Goal: Information Seeking & Learning: Understand process/instructions

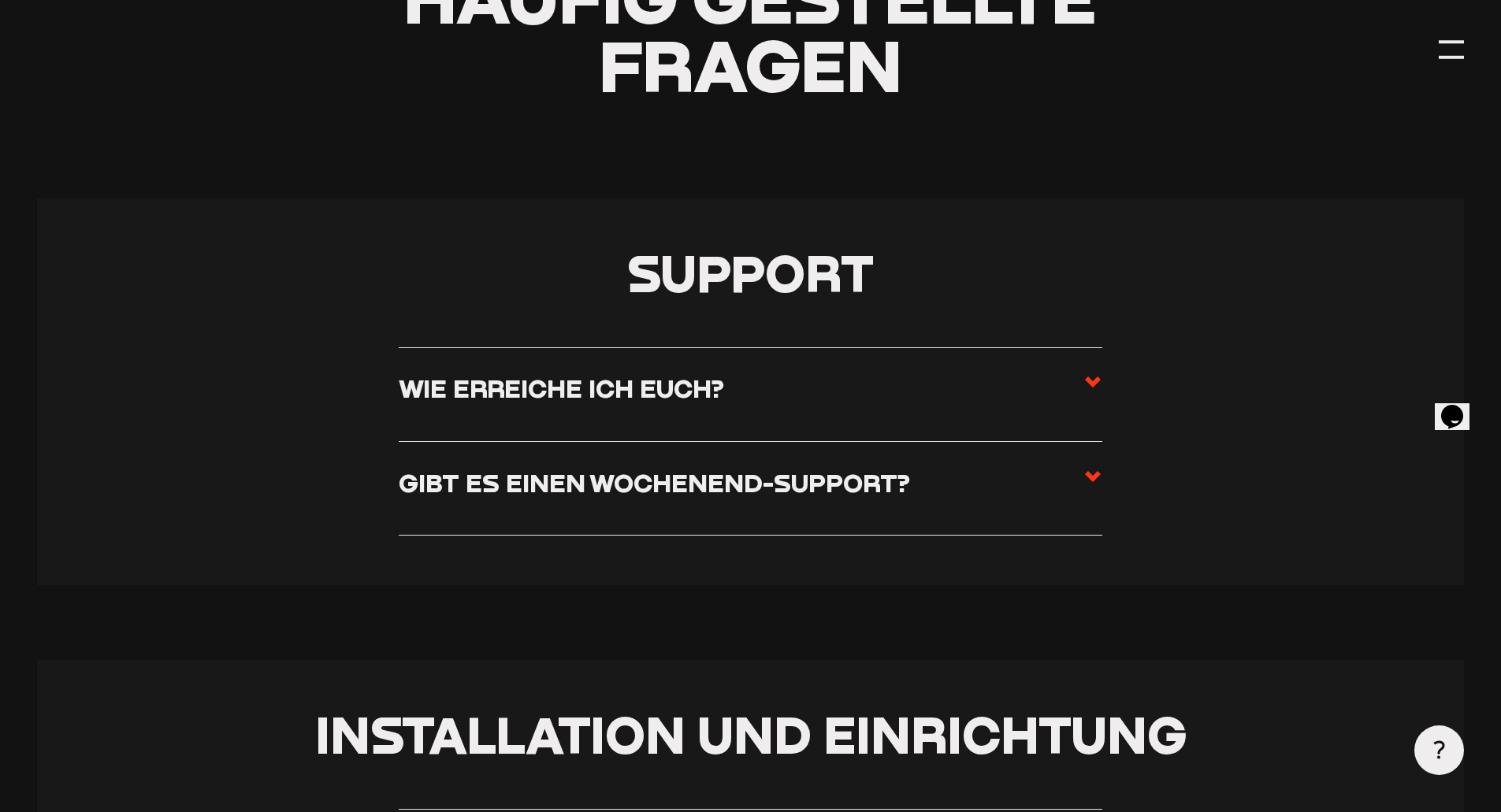
click at [466, 375] on h3 "Wie erreiche ich euch?" at bounding box center [561, 388] width 326 height 31
click at [0, 0] on input "Wie erreiche ich euch?" at bounding box center [0, 0] width 0 height 0
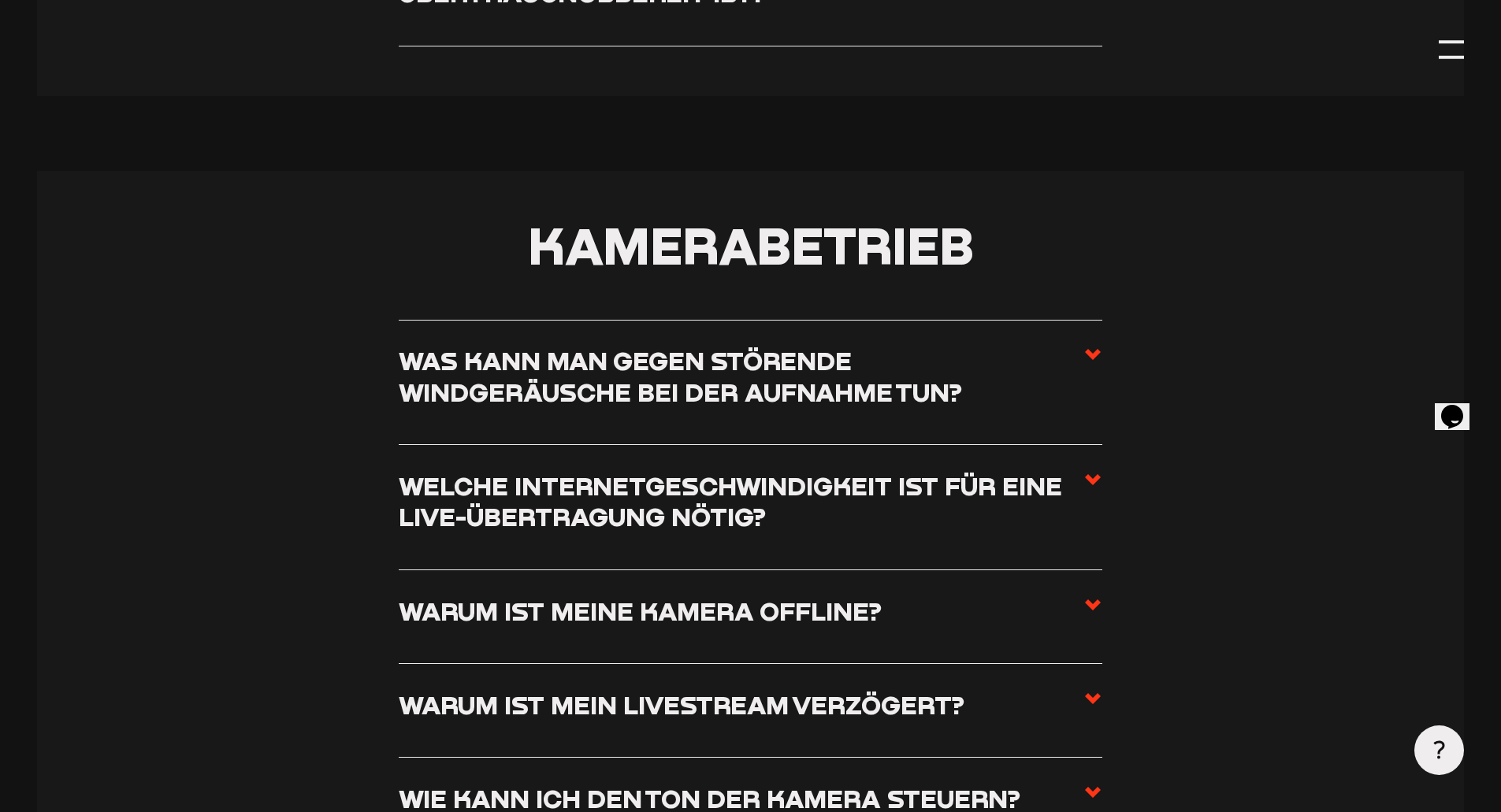
scroll to position [1890, 0]
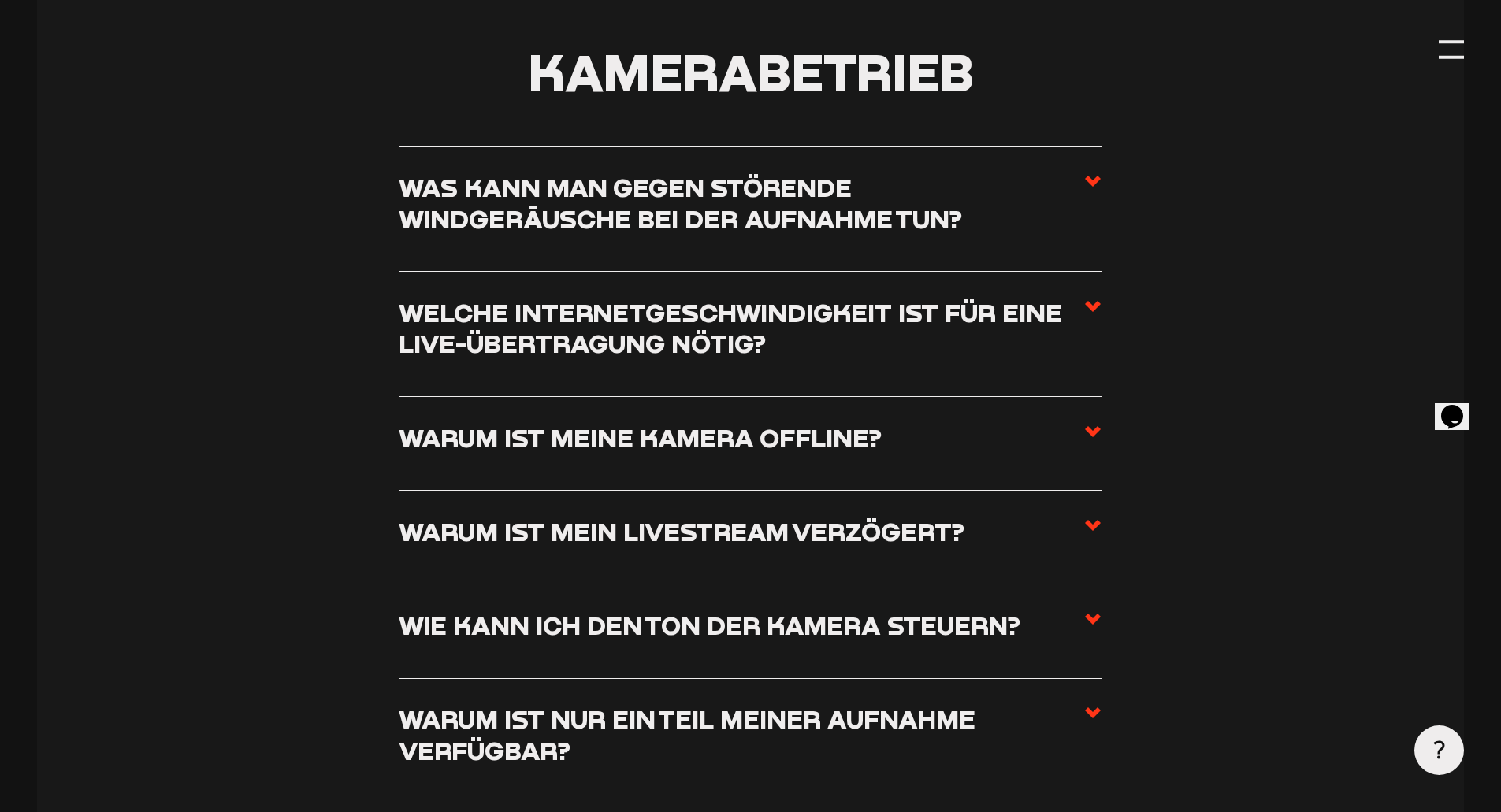
click at [484, 215] on h3 "Was kann man gegen störende Windgeräusche bei der Aufnahme tun?" at bounding box center [741, 202] width 685 height 62
click at [0, 0] on input "Was kann man gegen störende Windgeräusche bei der Aufnahme tun?" at bounding box center [0, 0] width 0 height 0
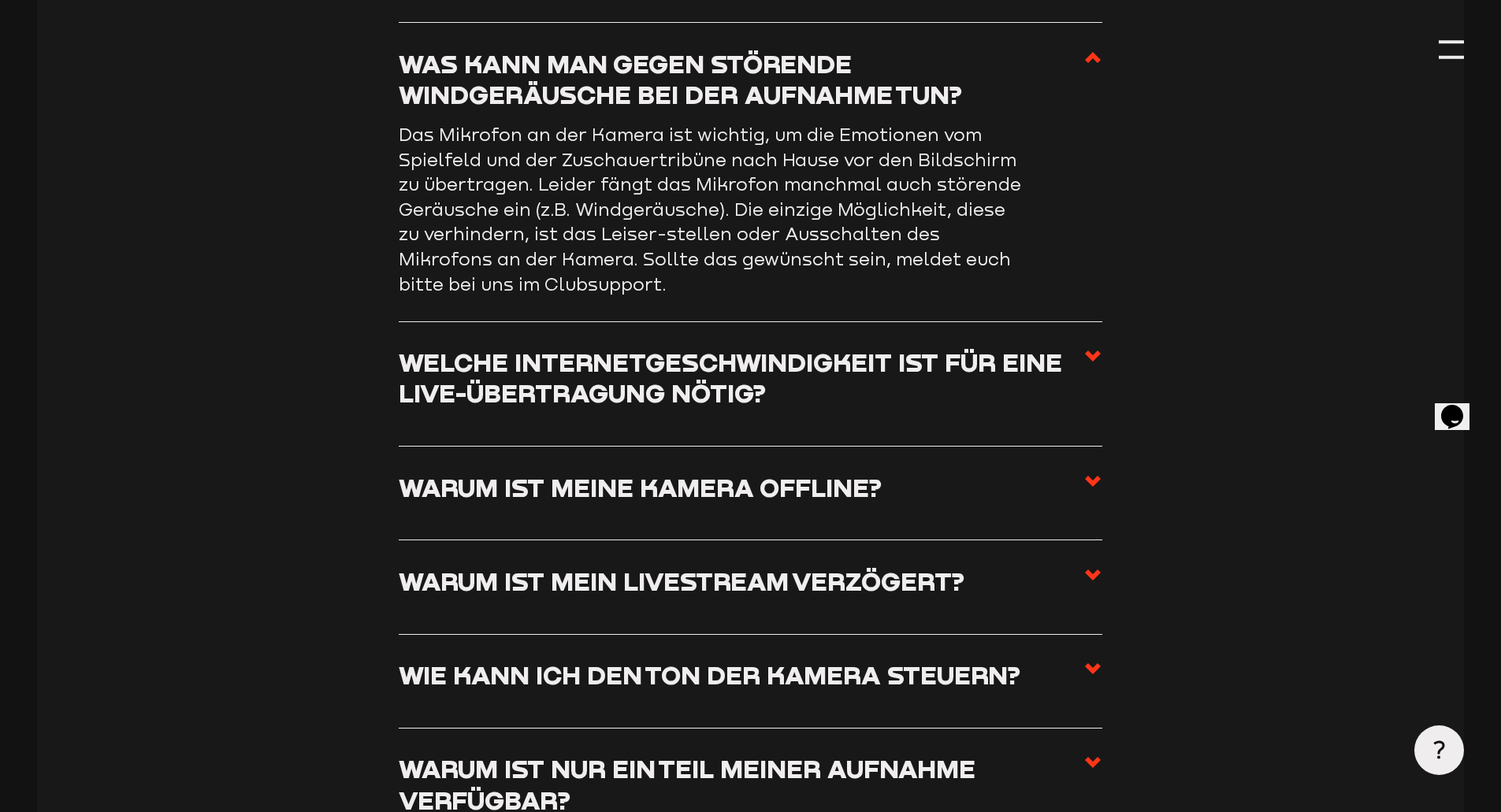
scroll to position [1766, 0]
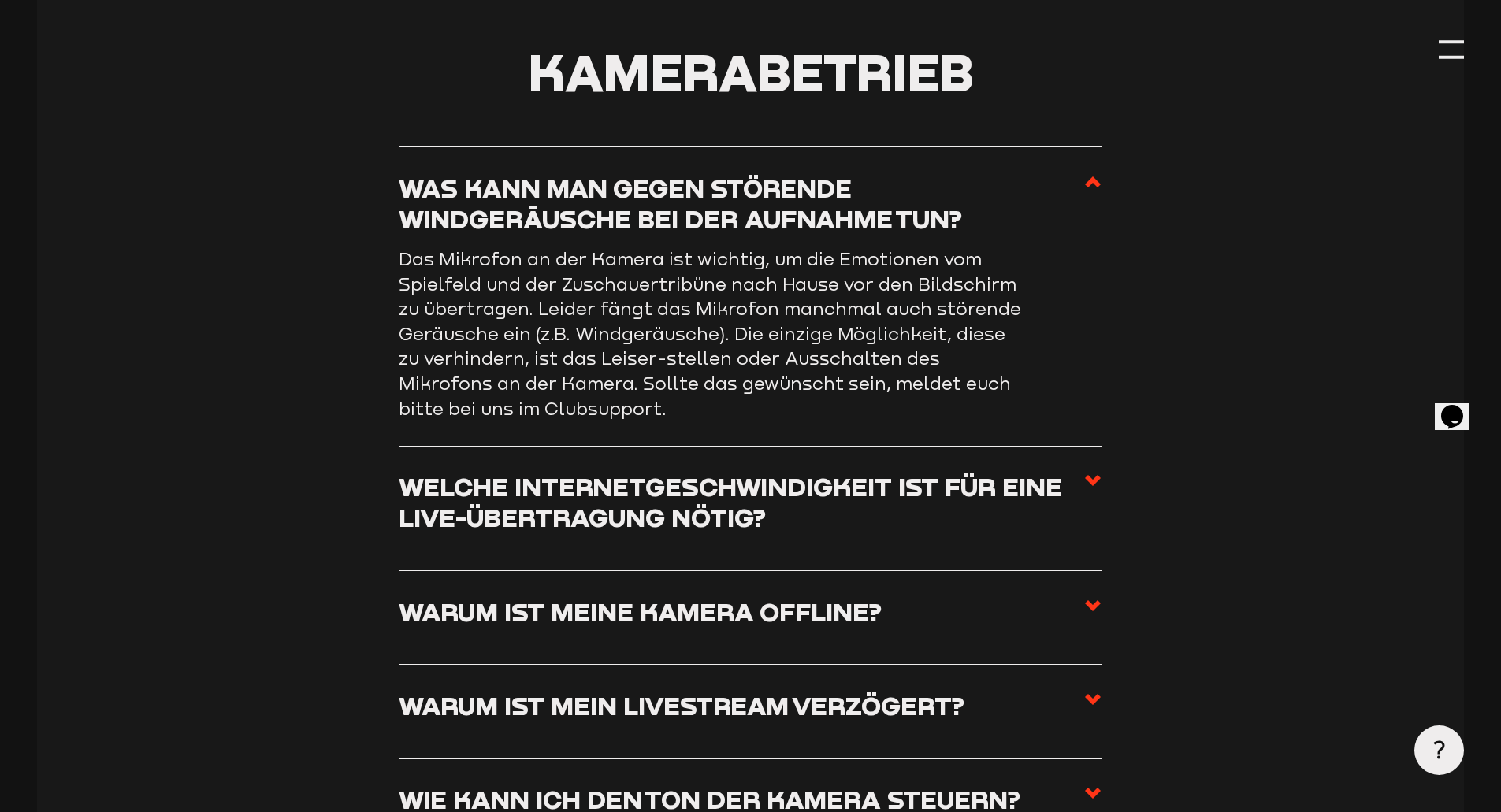
click at [470, 211] on h3 "Was kann man gegen störende Windgeräusche bei der Aufnahme tun?" at bounding box center [741, 203] width 685 height 62
click at [0, 0] on input "Was kann man gegen störende Windgeräusche bei der Aufnahme tun?" at bounding box center [0, 0] width 0 height 0
click at [1089, 187] on use at bounding box center [1093, 182] width 16 height 11
click at [0, 0] on input "Was kann man gegen störende Windgeräusche bei der Aufnahme tun?" at bounding box center [0, 0] width 0 height 0
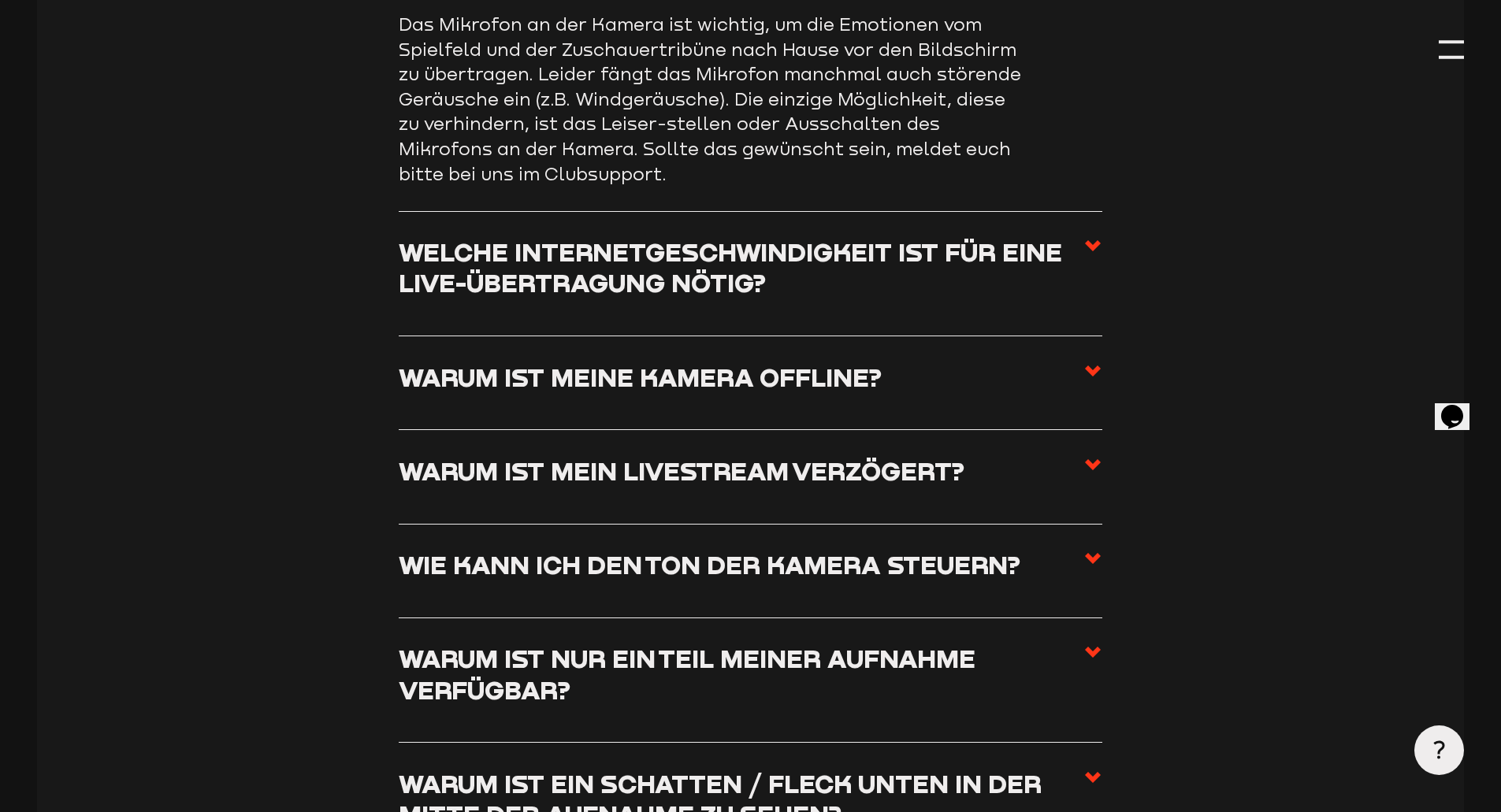
scroll to position [2002, 0]
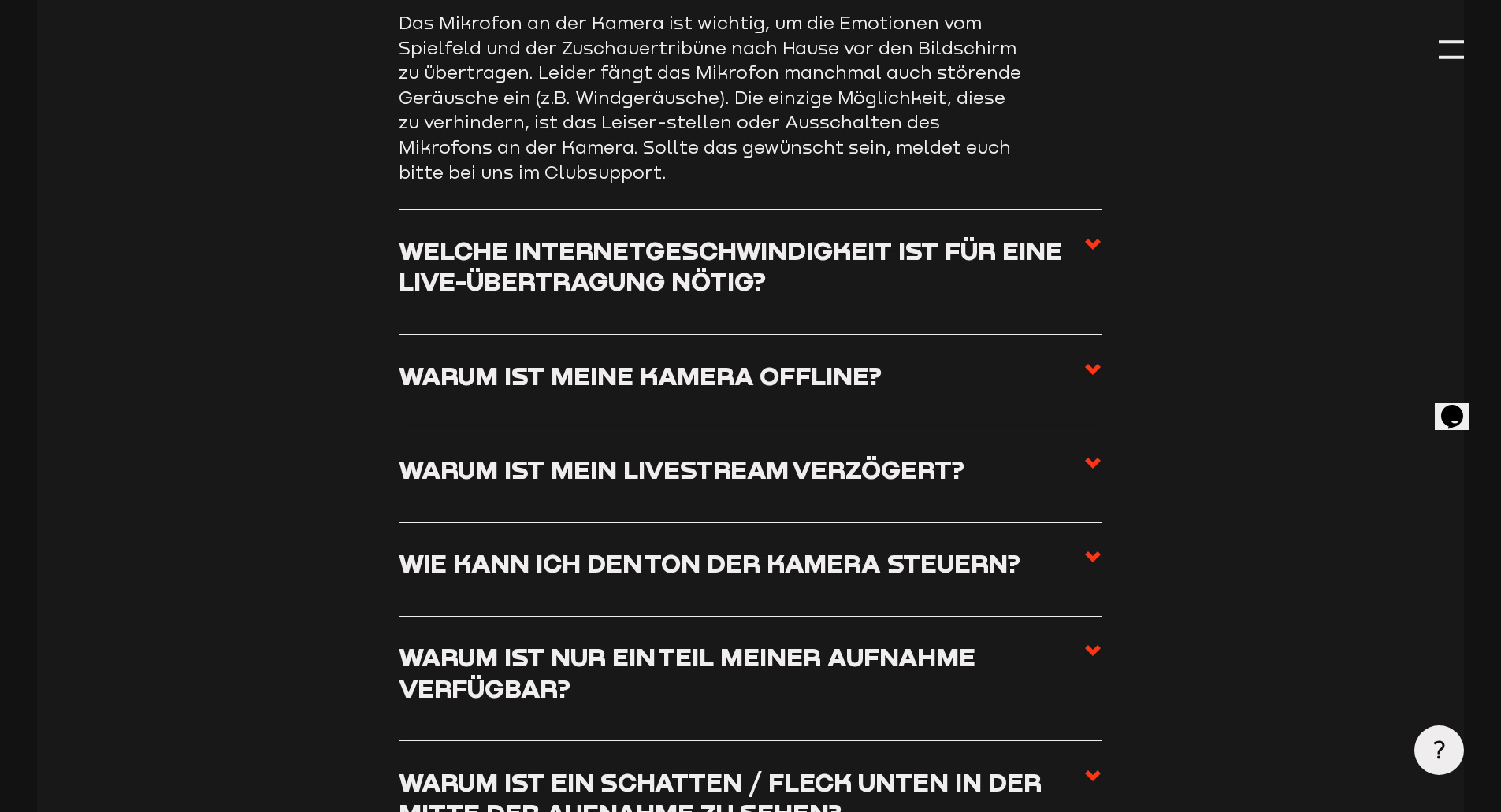
click at [607, 275] on h3 "Welche Internetgeschwindigkeit ist für eine Live-Übertragung nötig?" at bounding box center [741, 265] width 685 height 62
click at [0, 0] on input "Welche Internetgeschwindigkeit ist für eine Live-Übertragung nötig?" at bounding box center [0, 0] width 0 height 0
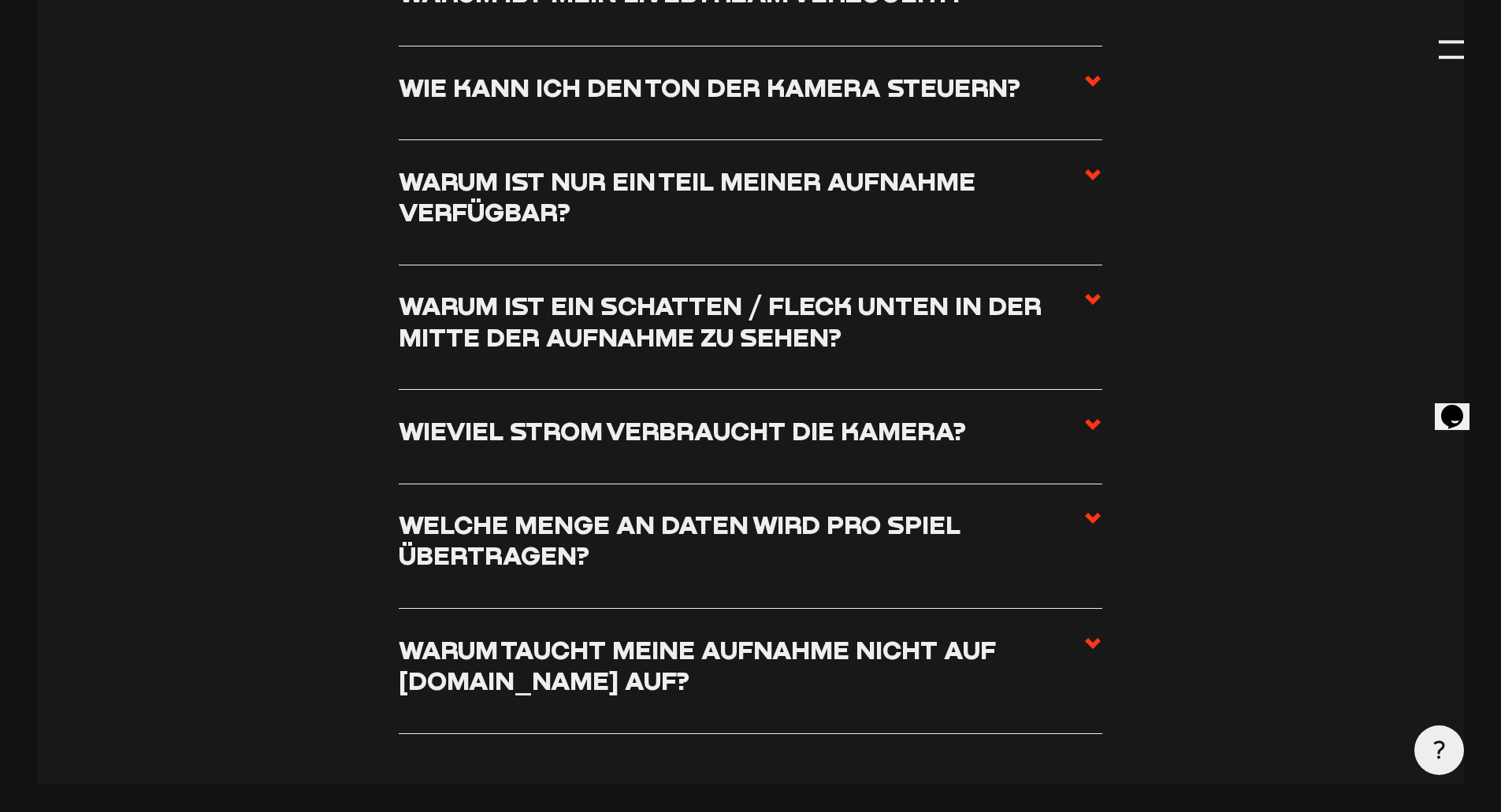
scroll to position [2475, 0]
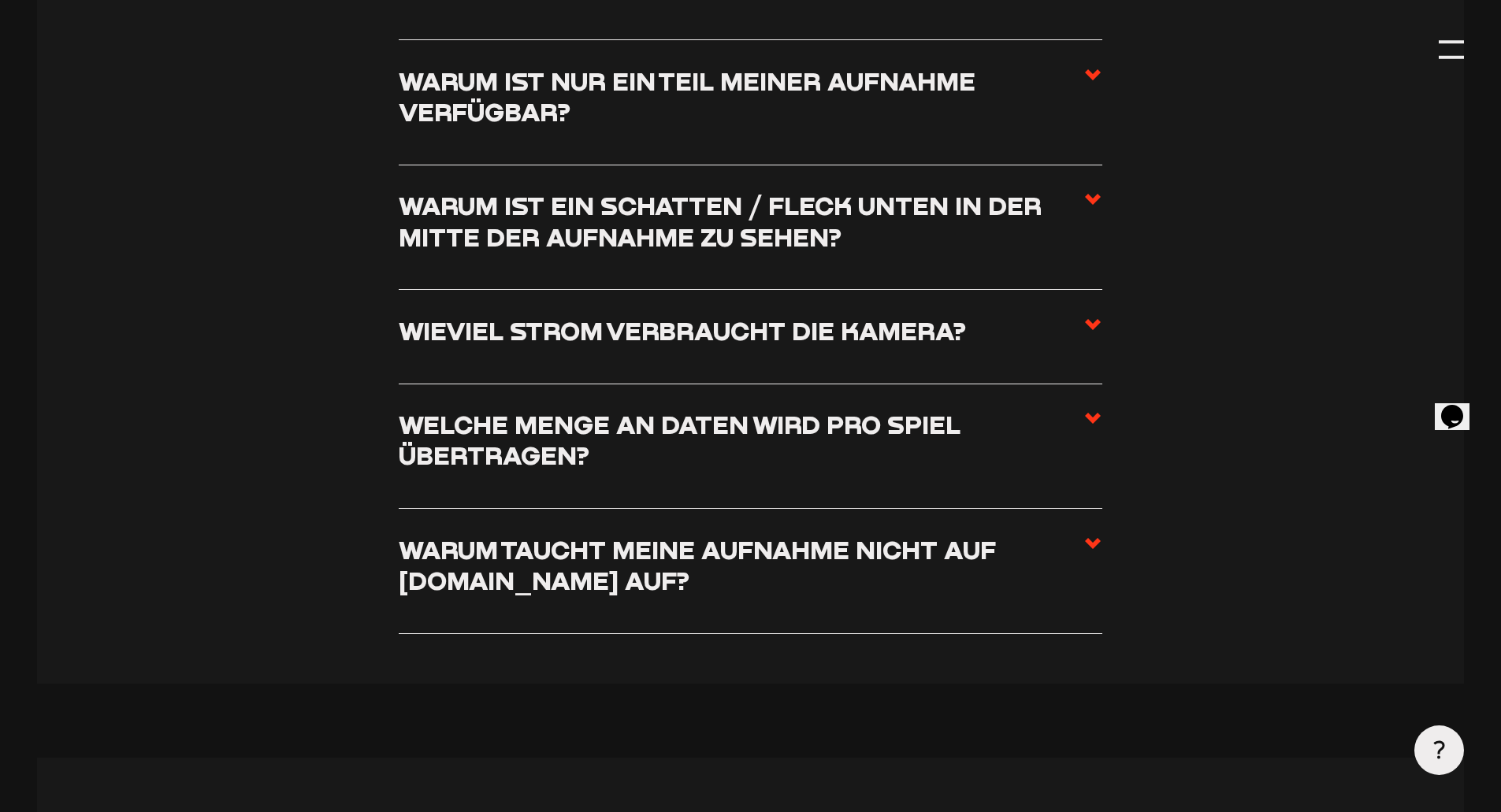
click at [475, 422] on h3 "Welche Menge an Daten wird pro Spiel übertragen?" at bounding box center [741, 440] width 685 height 62
click at [0, 0] on input "Welche Menge an Daten wird pro Spiel übertragen?" at bounding box center [0, 0] width 0 height 0
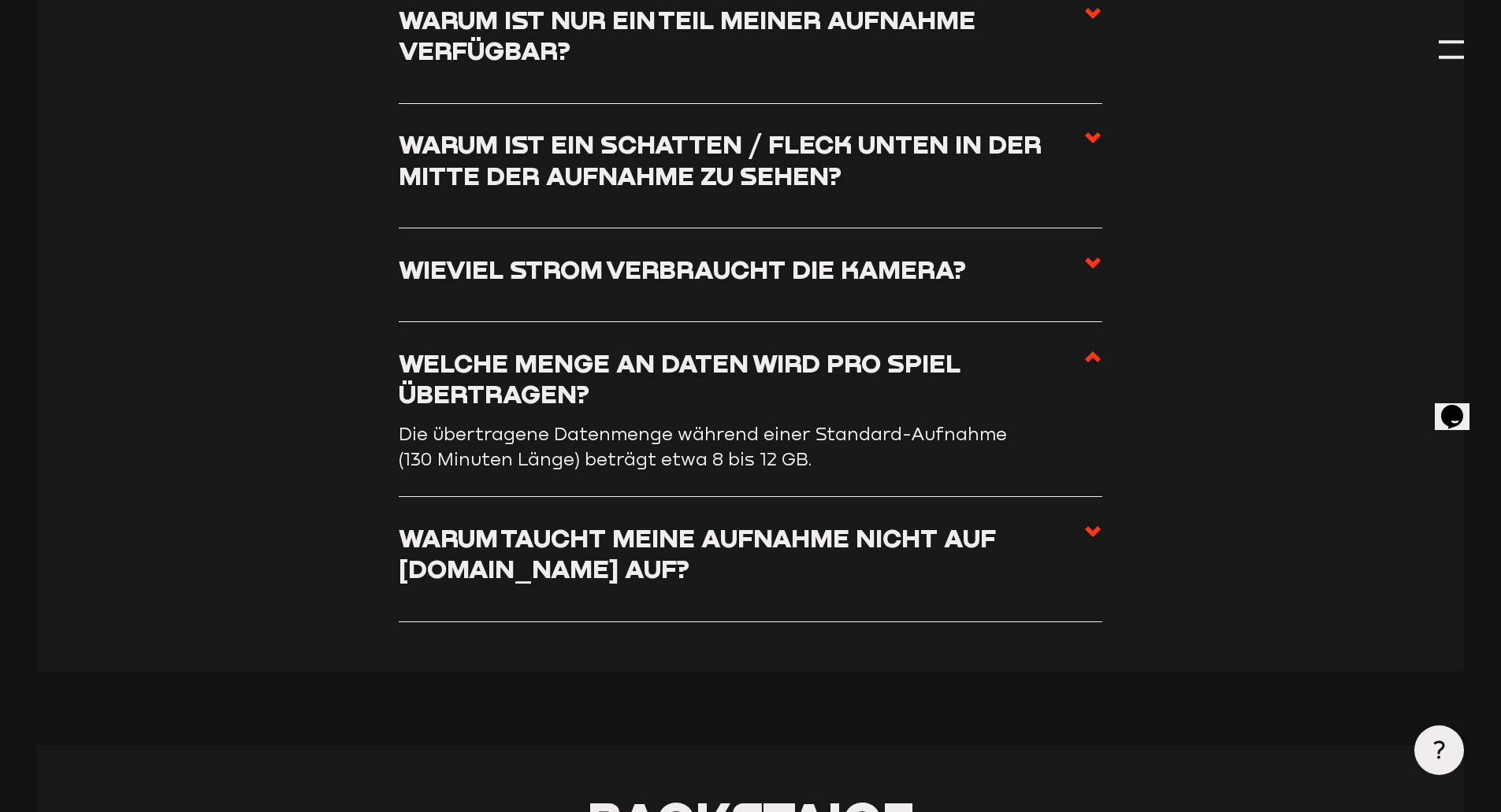
scroll to position [2563, 0]
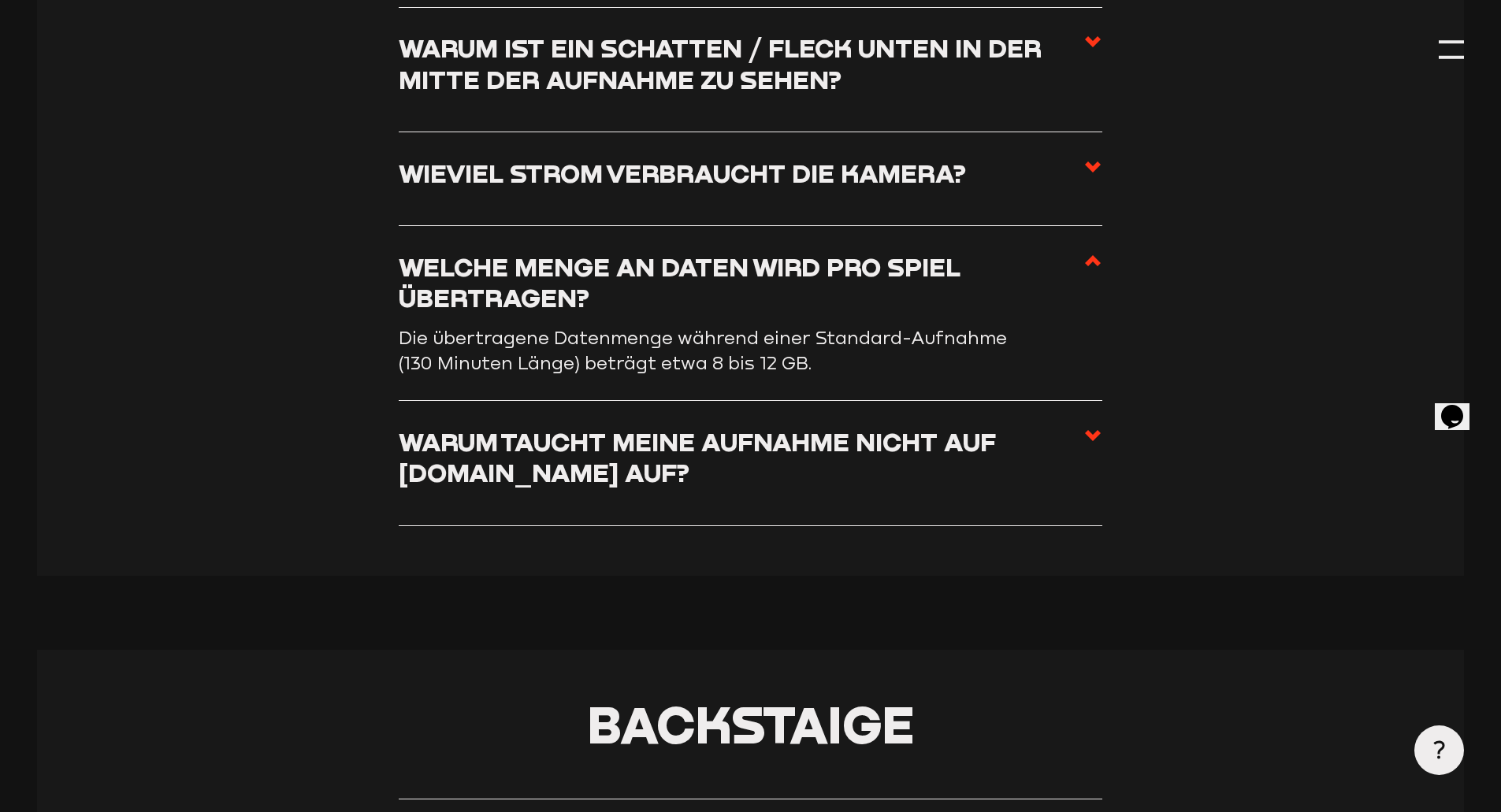
click at [499, 470] on h3 "Warum taucht meine Aufnahme nicht auf [DOMAIN_NAME] auf?" at bounding box center [741, 457] width 685 height 62
click at [0, 0] on input "Warum taucht meine Aufnahme nicht auf [DOMAIN_NAME] auf?" at bounding box center [0, 0] width 0 height 0
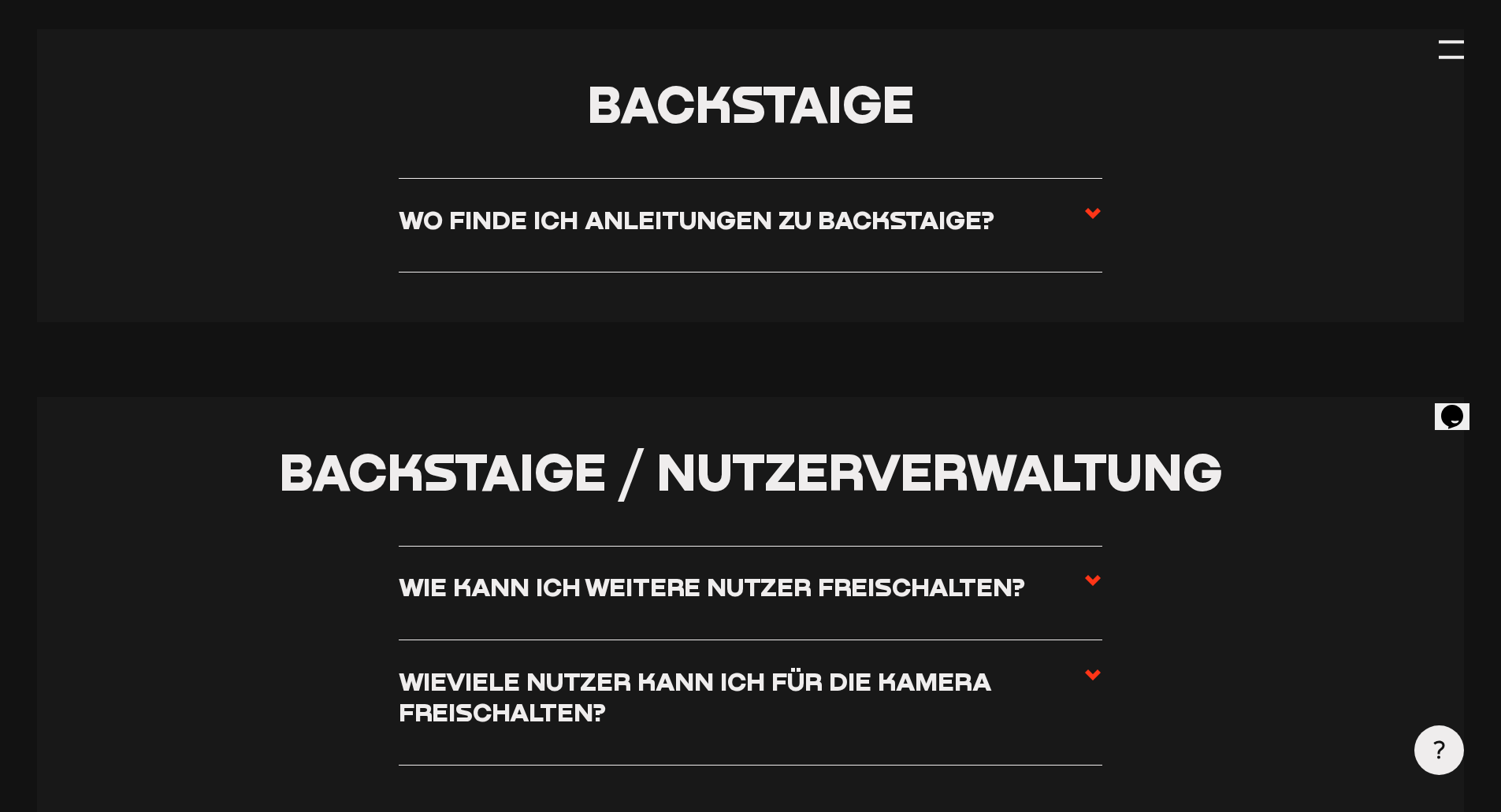
scroll to position [3271, 0]
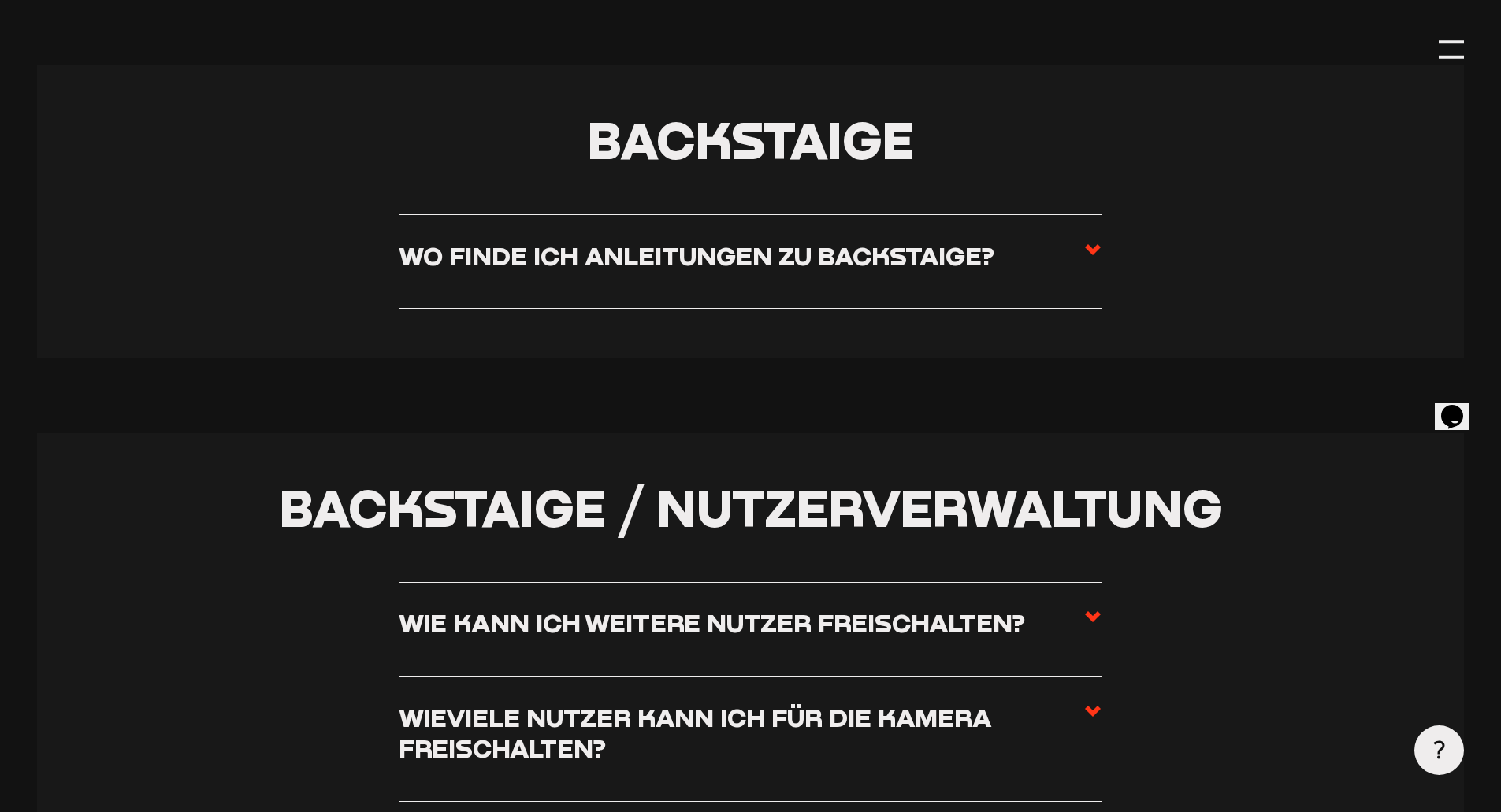
click at [600, 271] on h3 "Wo finde ich Anleitungen zu Backstaige?" at bounding box center [696, 256] width 595 height 31
click at [0, 0] on input "Wo finde ich Anleitungen zu Backstaige?" at bounding box center [0, 0] width 0 height 0
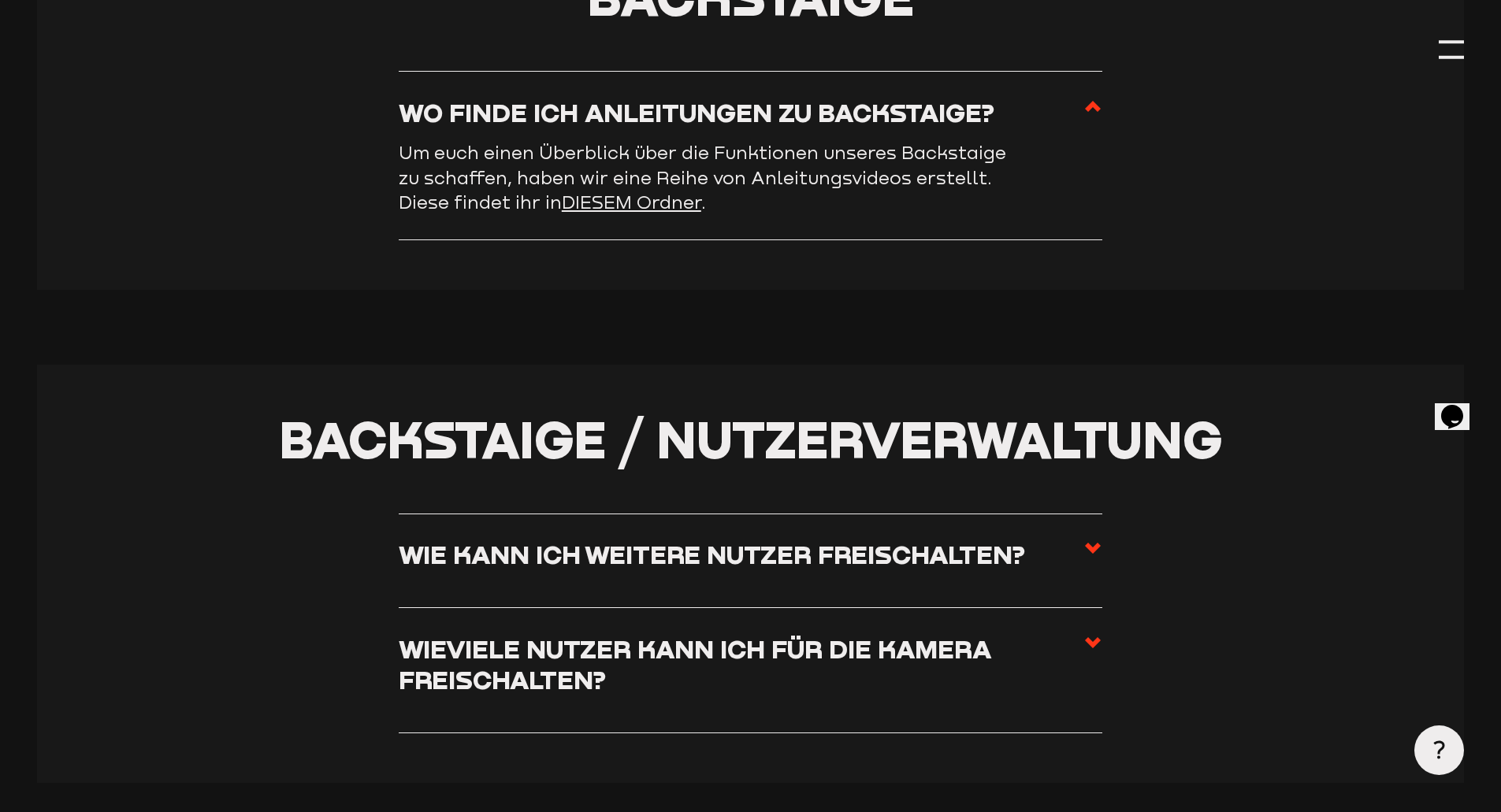
scroll to position [3255, 0]
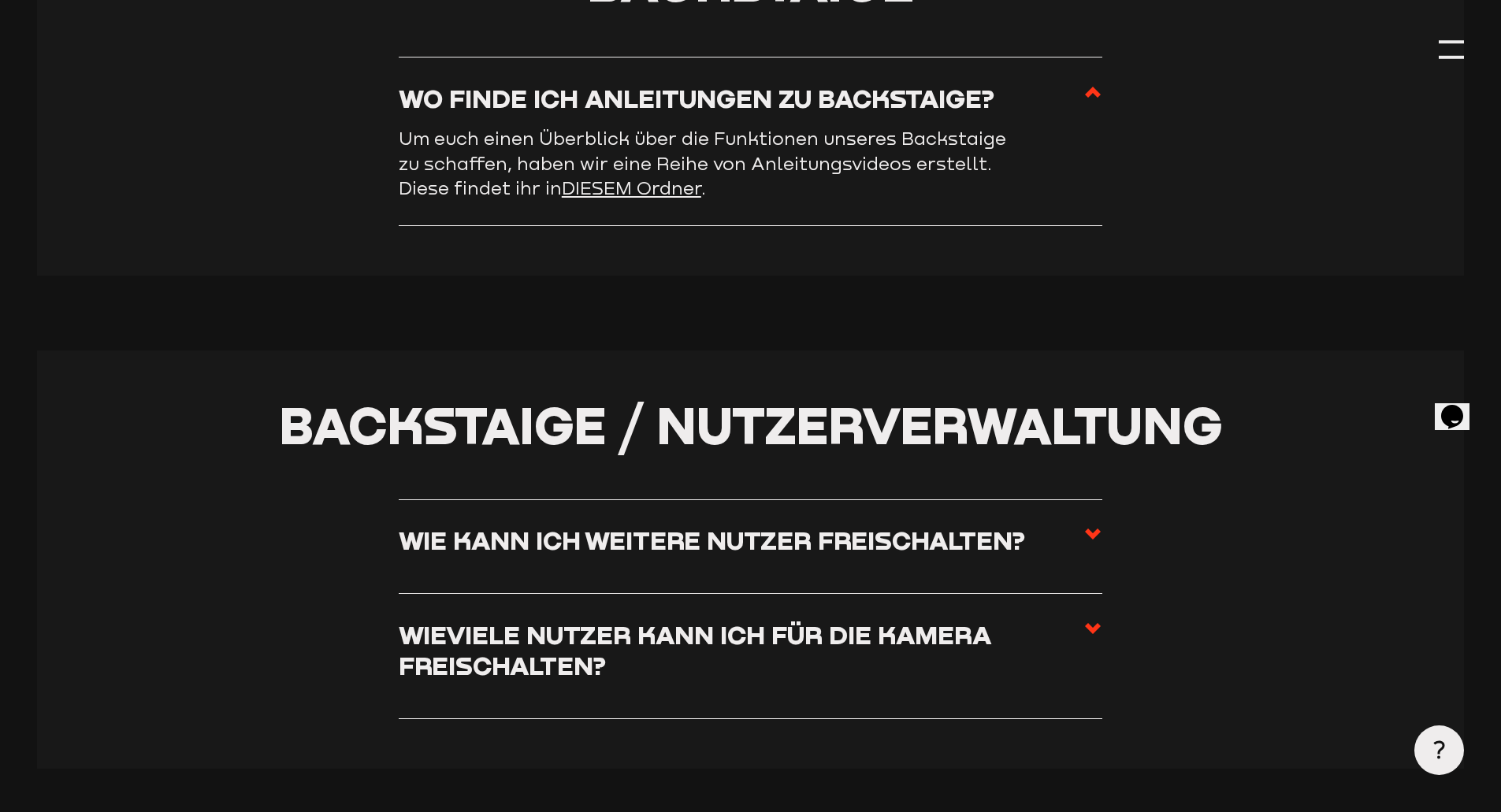
click at [476, 566] on label "Wie kann ich weitere Nutzer freischalten?" at bounding box center [750, 546] width 703 height 43
click at [0, 0] on input "Wie kann ich weitere Nutzer freischalten?" at bounding box center [0, 0] width 0 height 0
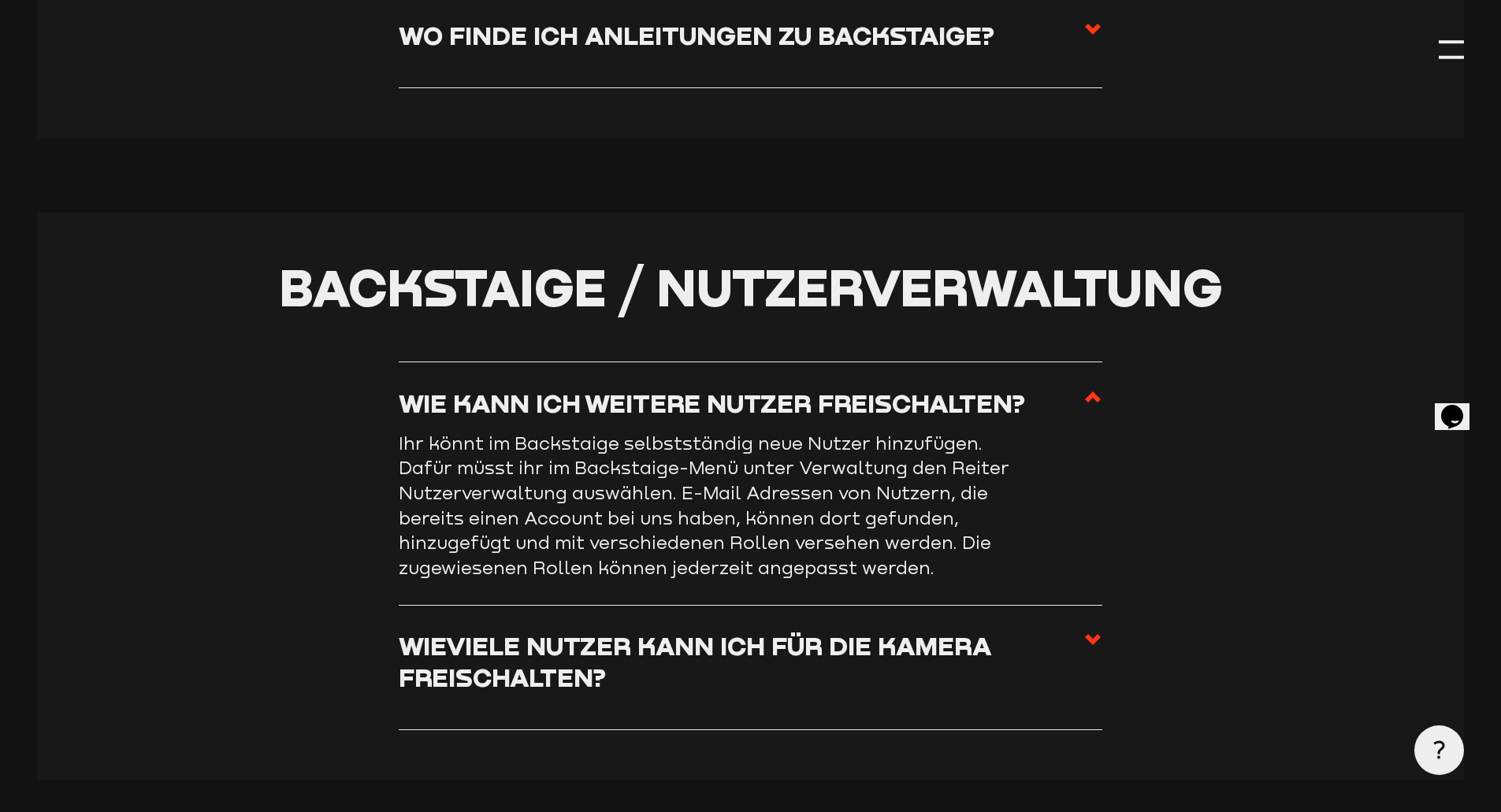
scroll to position [3491, 0]
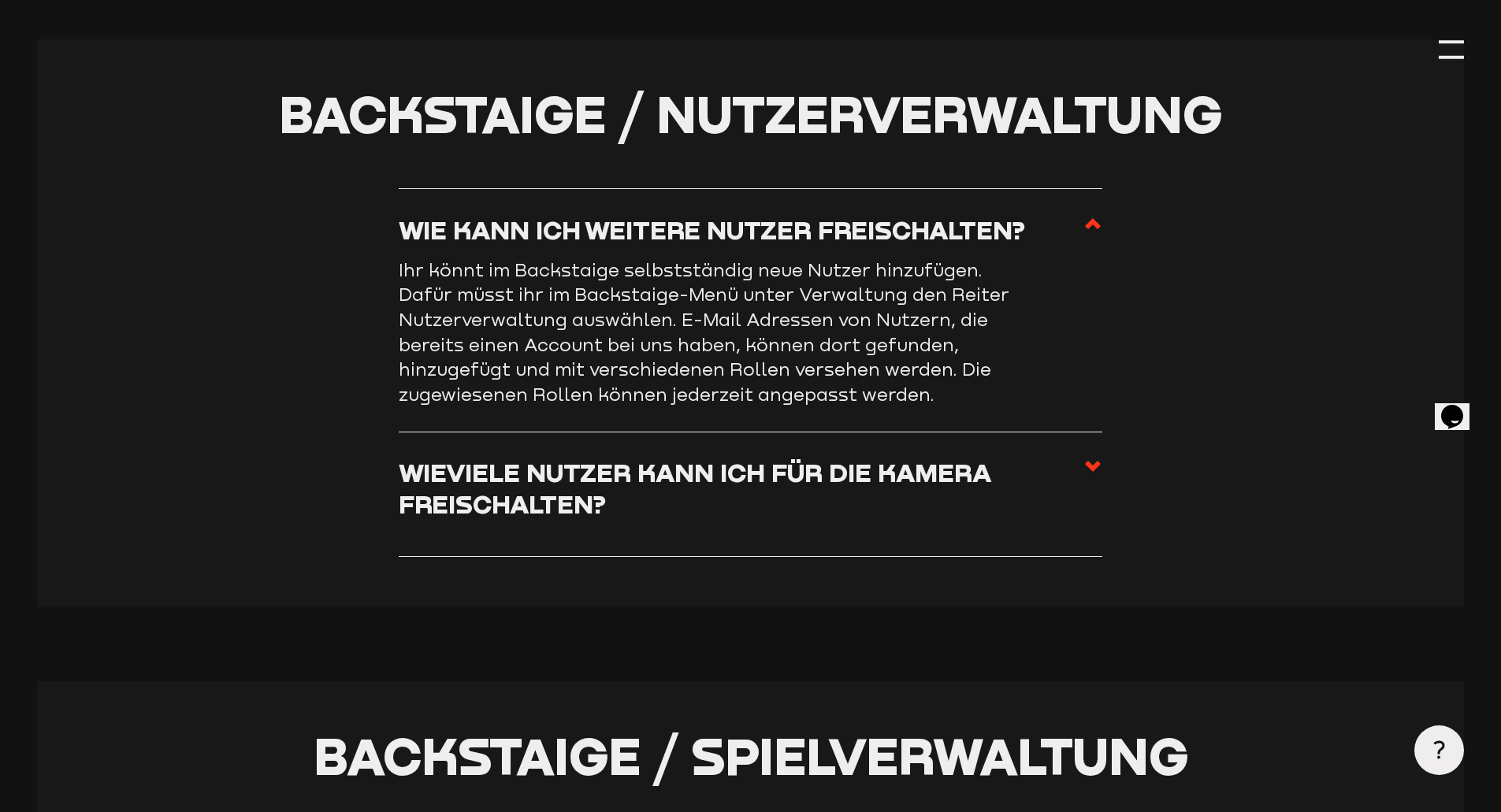
click at [476, 503] on h3 "Wieviele Nutzer kann ich für die Kamera freischalten?" at bounding box center [741, 487] width 685 height 62
click at [0, 0] on input "Wieviele Nutzer kann ich für die Kamera freischalten?" at bounding box center [0, 0] width 0 height 0
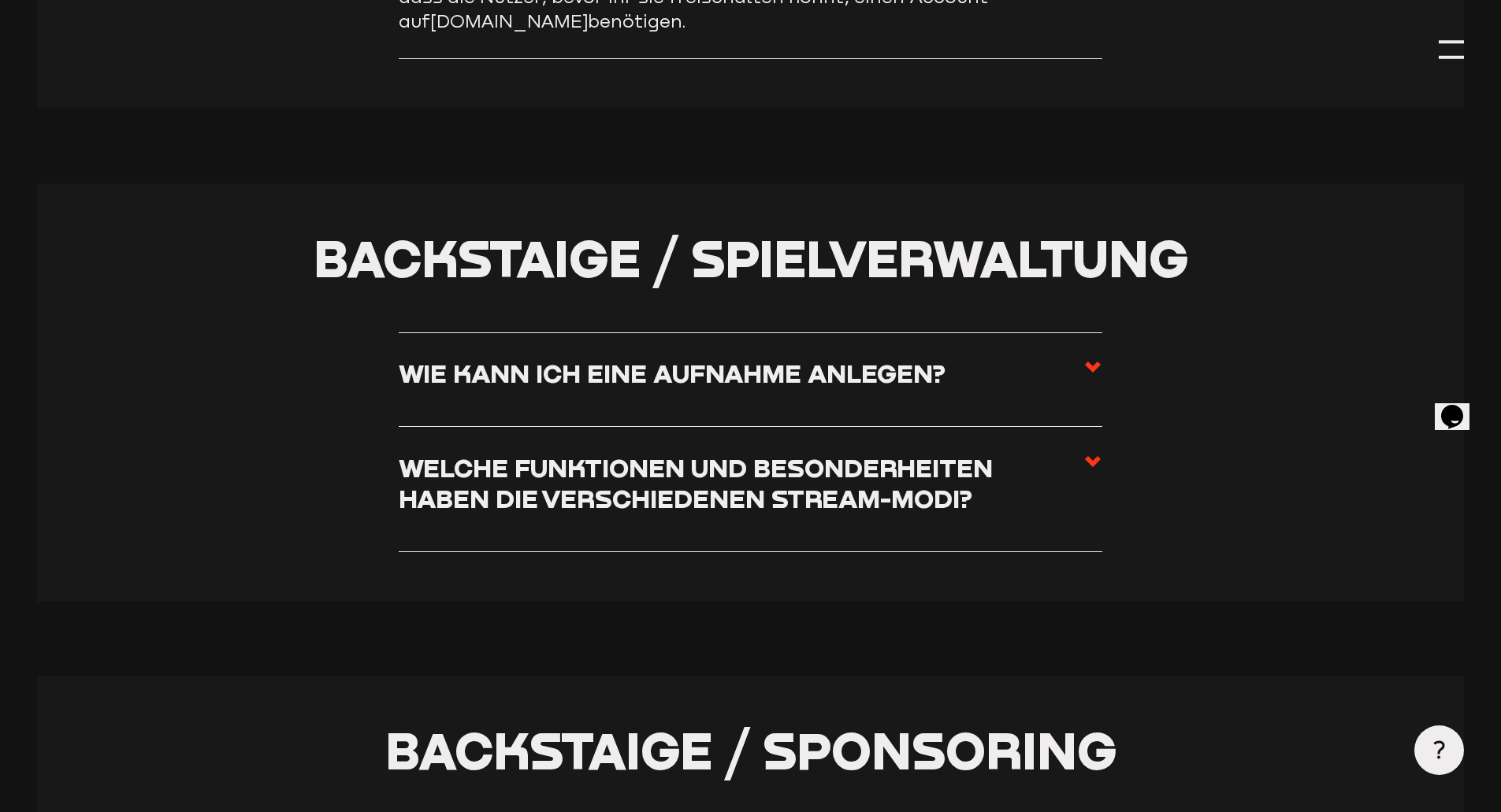
scroll to position [3964, 0]
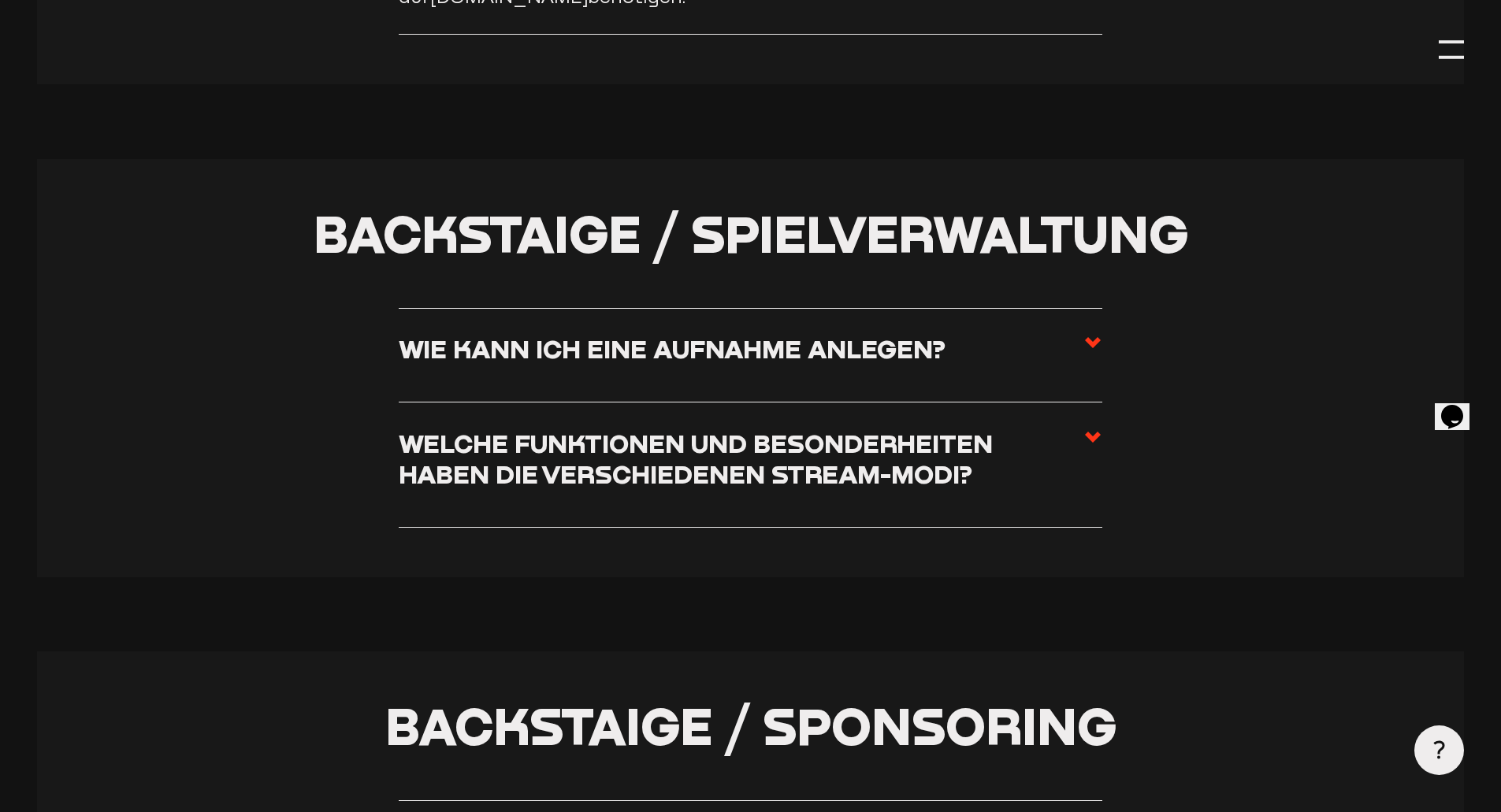
click at [463, 364] on h3 "Wie kann ich eine Aufnahme anlegen?" at bounding box center [672, 349] width 547 height 31
click at [0, 0] on input "Wie kann ich eine Aufnahme anlegen?" at bounding box center [0, 0] width 0 height 0
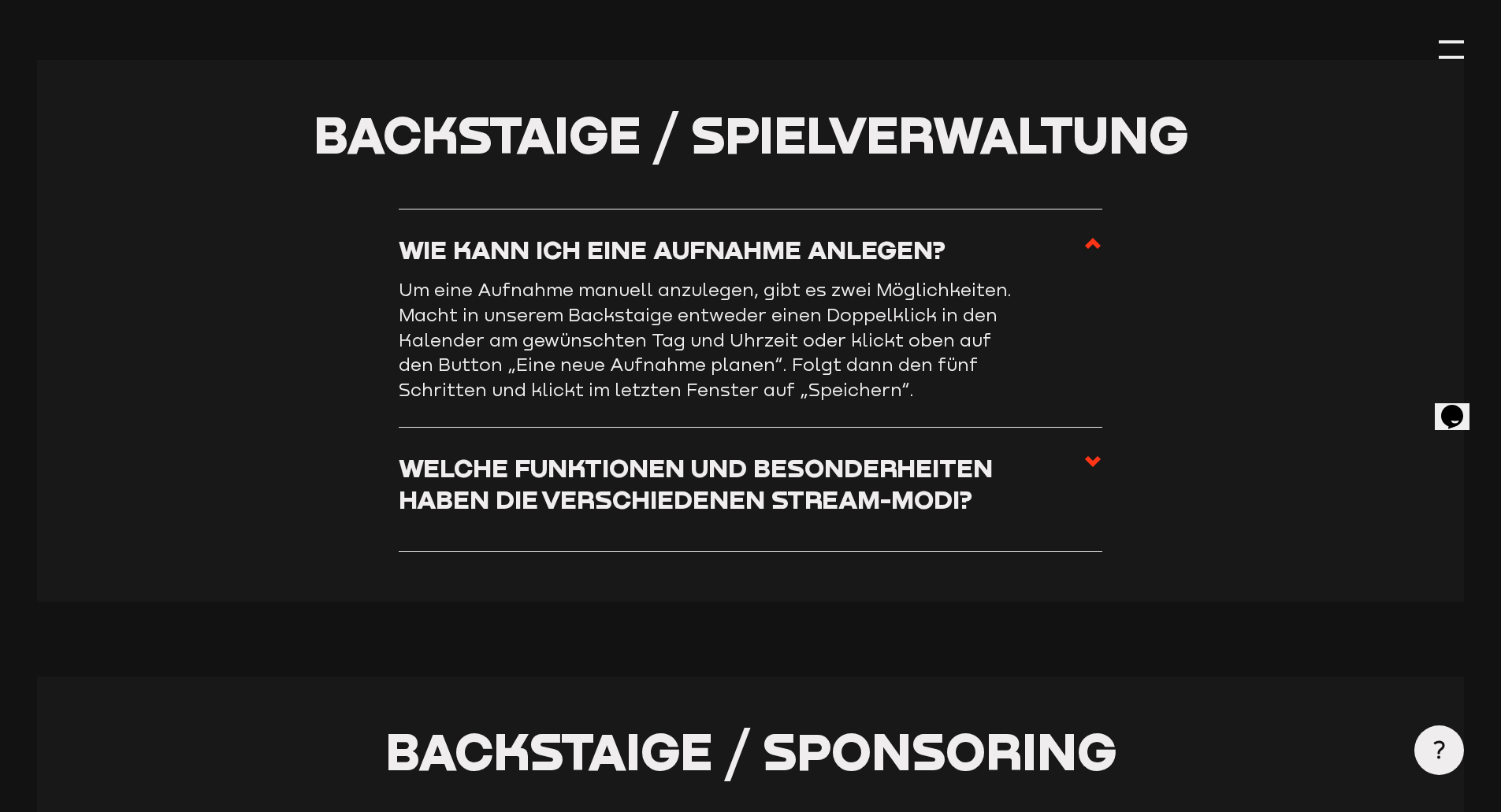
click at [480, 504] on h3 "Welche Funktionen und Besonderheiten haben die verschiedenen Stream-Modi?" at bounding box center [741, 483] width 685 height 62
click at [0, 0] on input "Welche Funktionen und Besonderheiten haben die verschiedenen Stream-Modi?" at bounding box center [0, 0] width 0 height 0
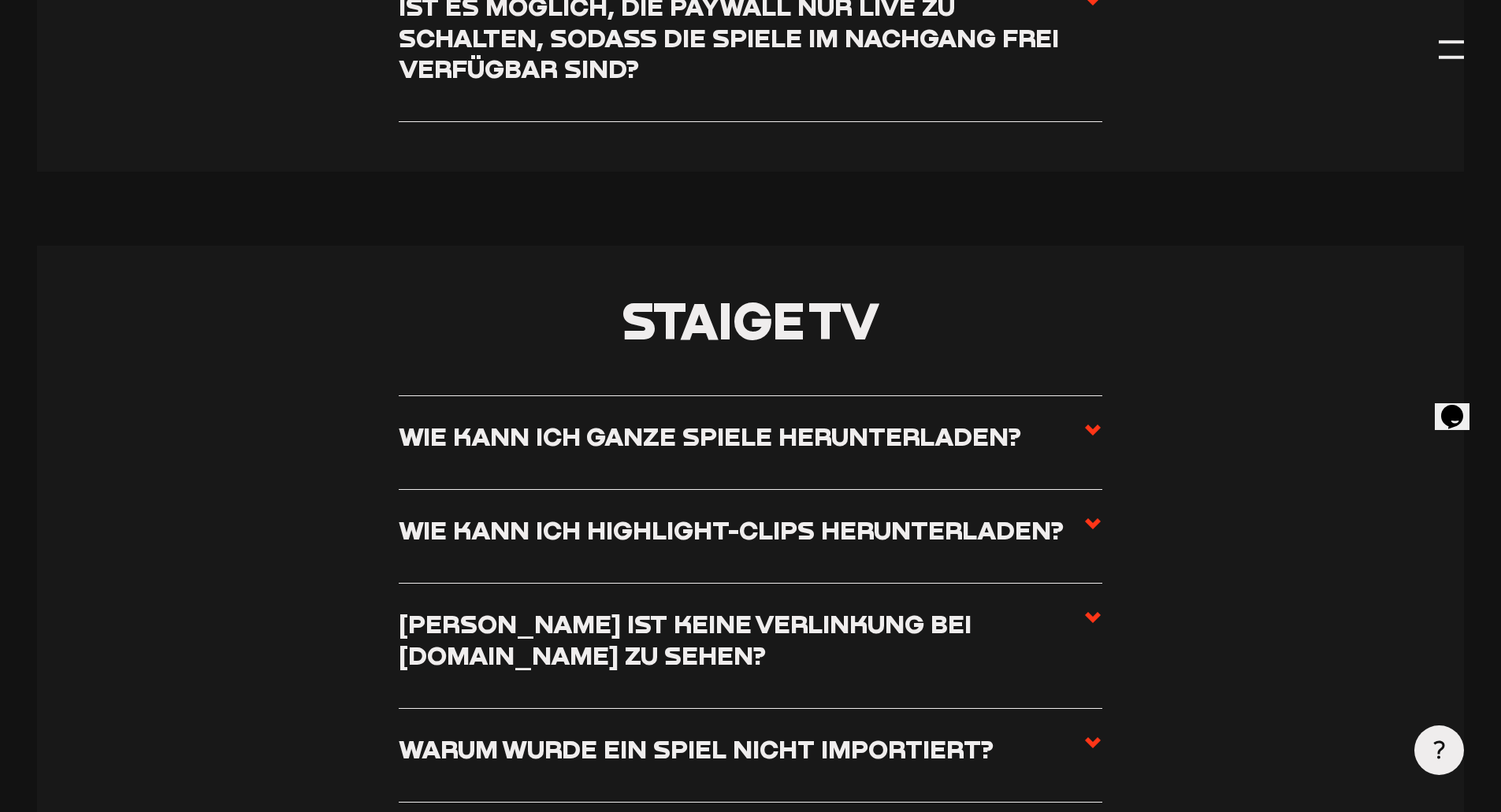
scroll to position [6720, 0]
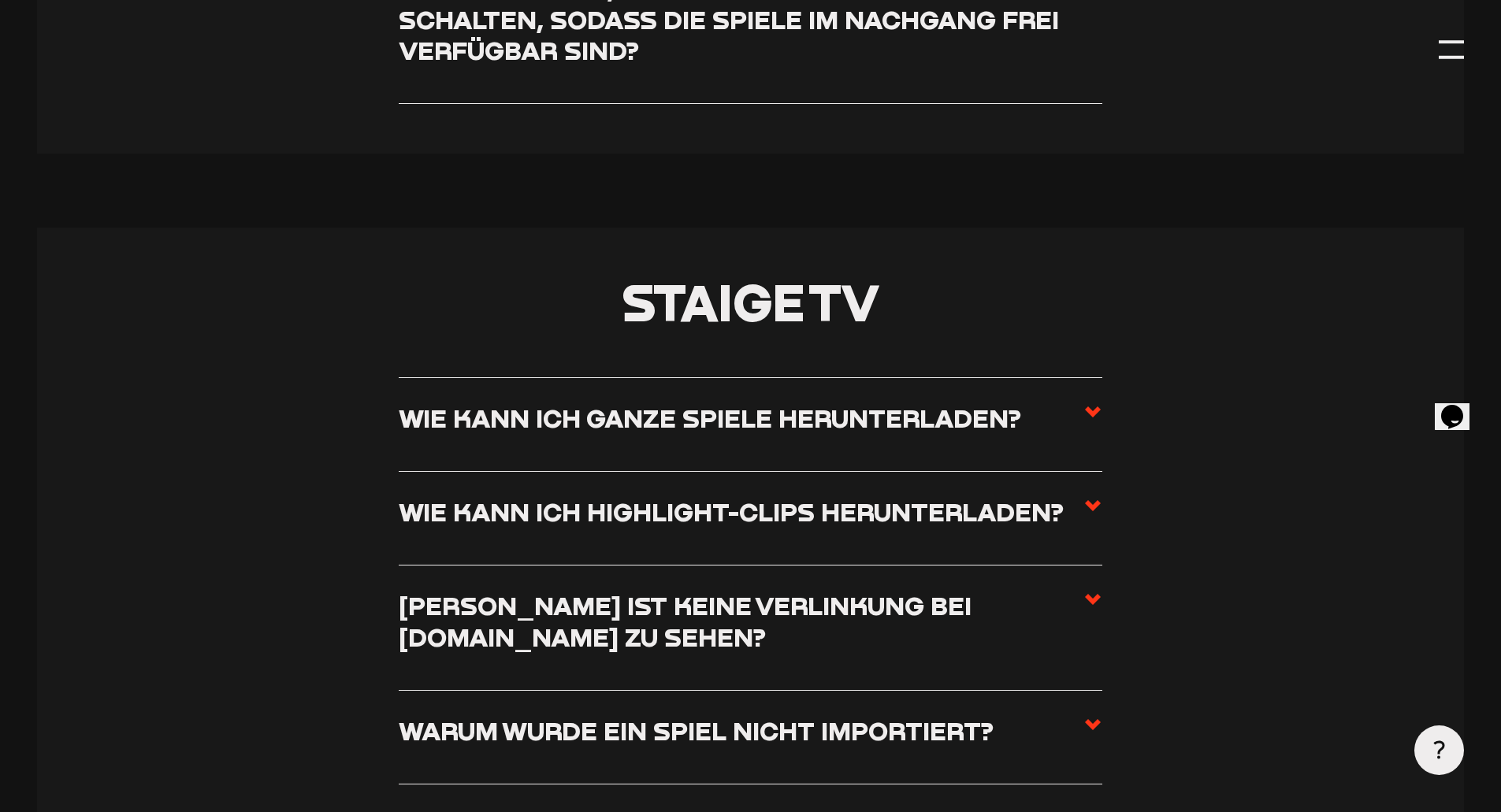
click at [441, 422] on h3 "Wie kann ich ganze Spiele herunterladen?" at bounding box center [710, 417] width 623 height 31
click at [0, 0] on input "Wie kann ich ganze Spiele herunterladen?" at bounding box center [0, 0] width 0 height 0
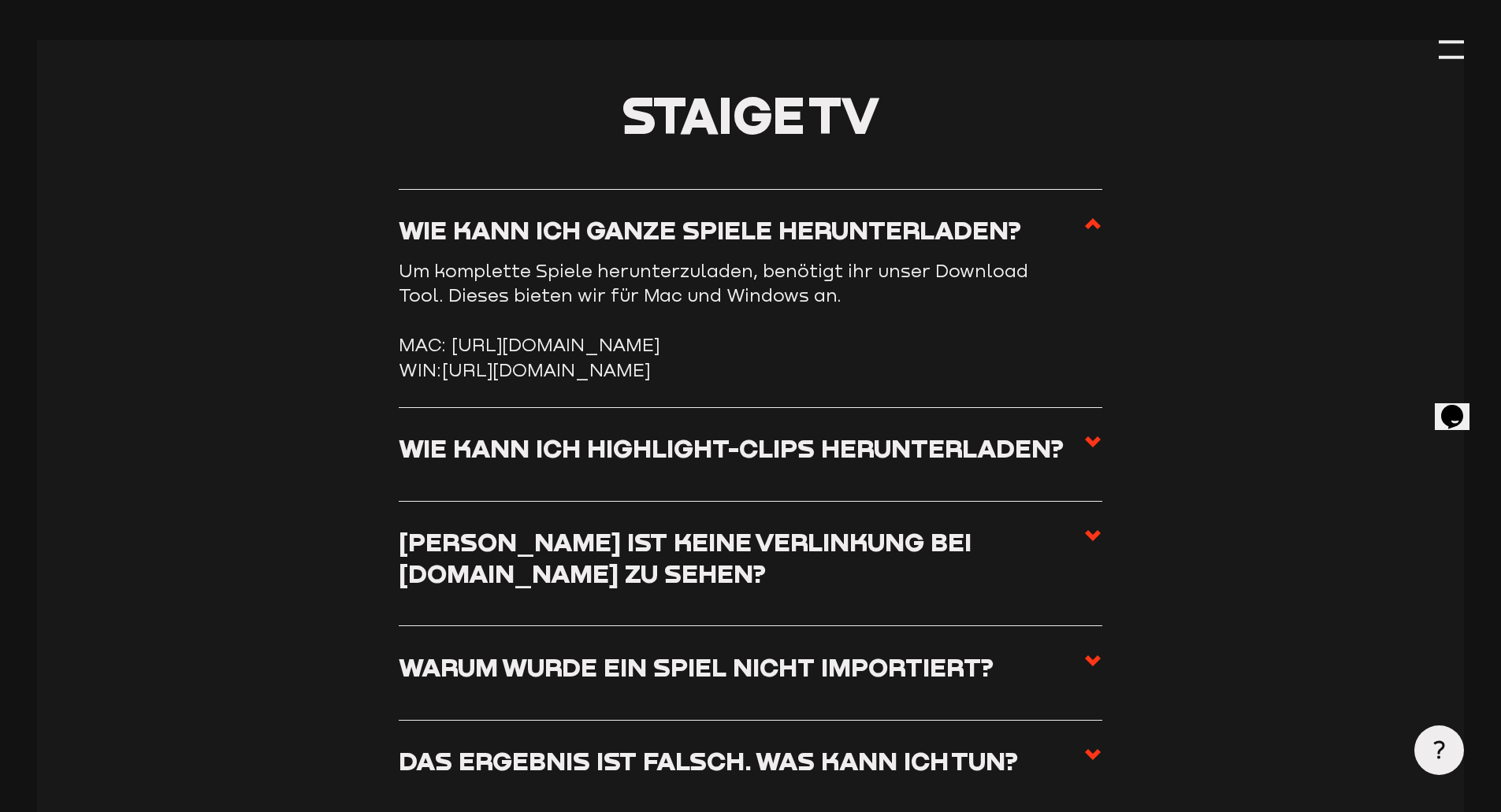
scroll to position [6783, 0]
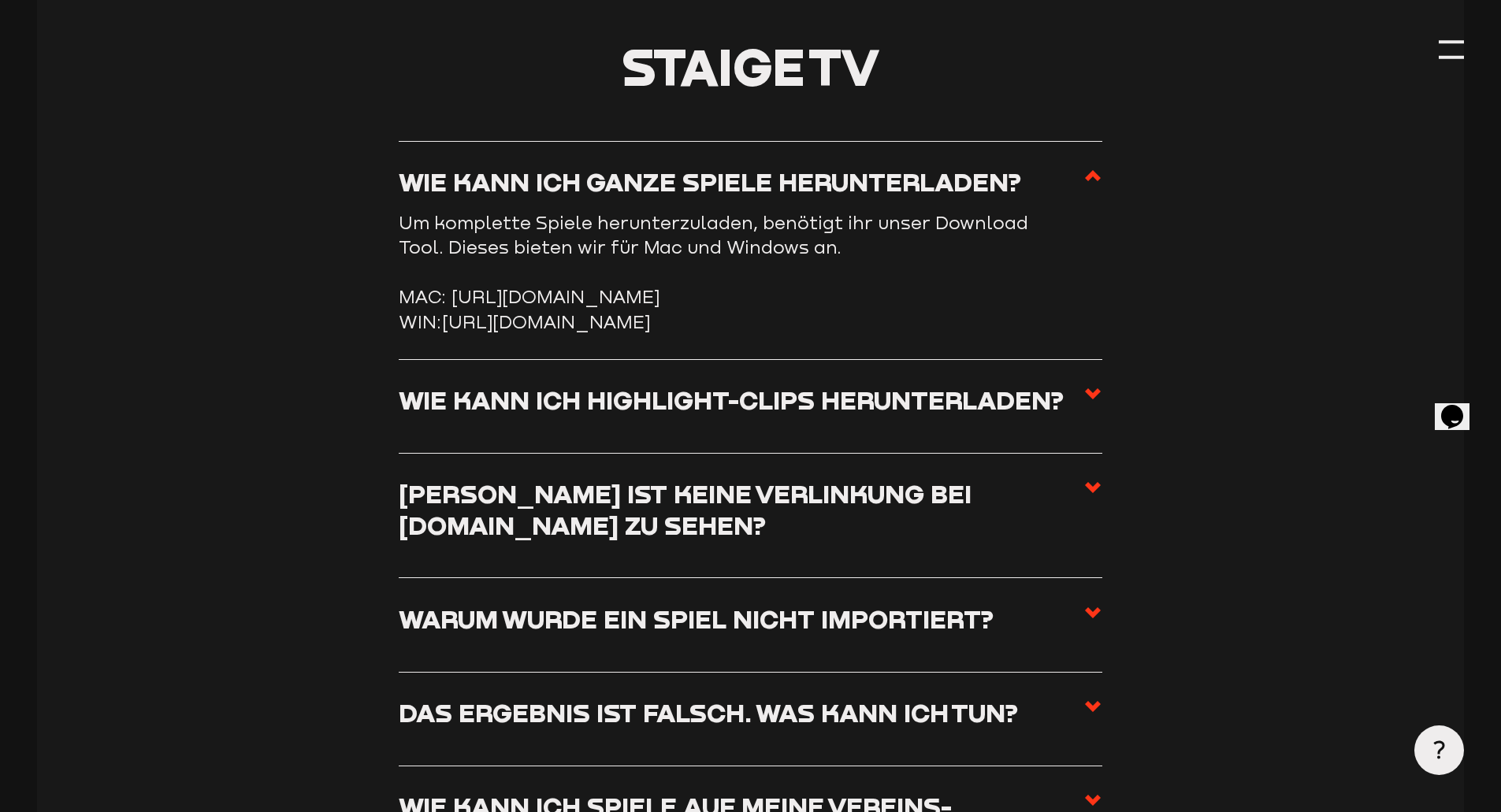
click at [427, 415] on h3 "Wie kann ich Highlight-Clips herunterladen?" at bounding box center [731, 400] width 665 height 31
click at [0, 0] on input "Wie kann ich Highlight-Clips herunterladen?" at bounding box center [0, 0] width 0 height 0
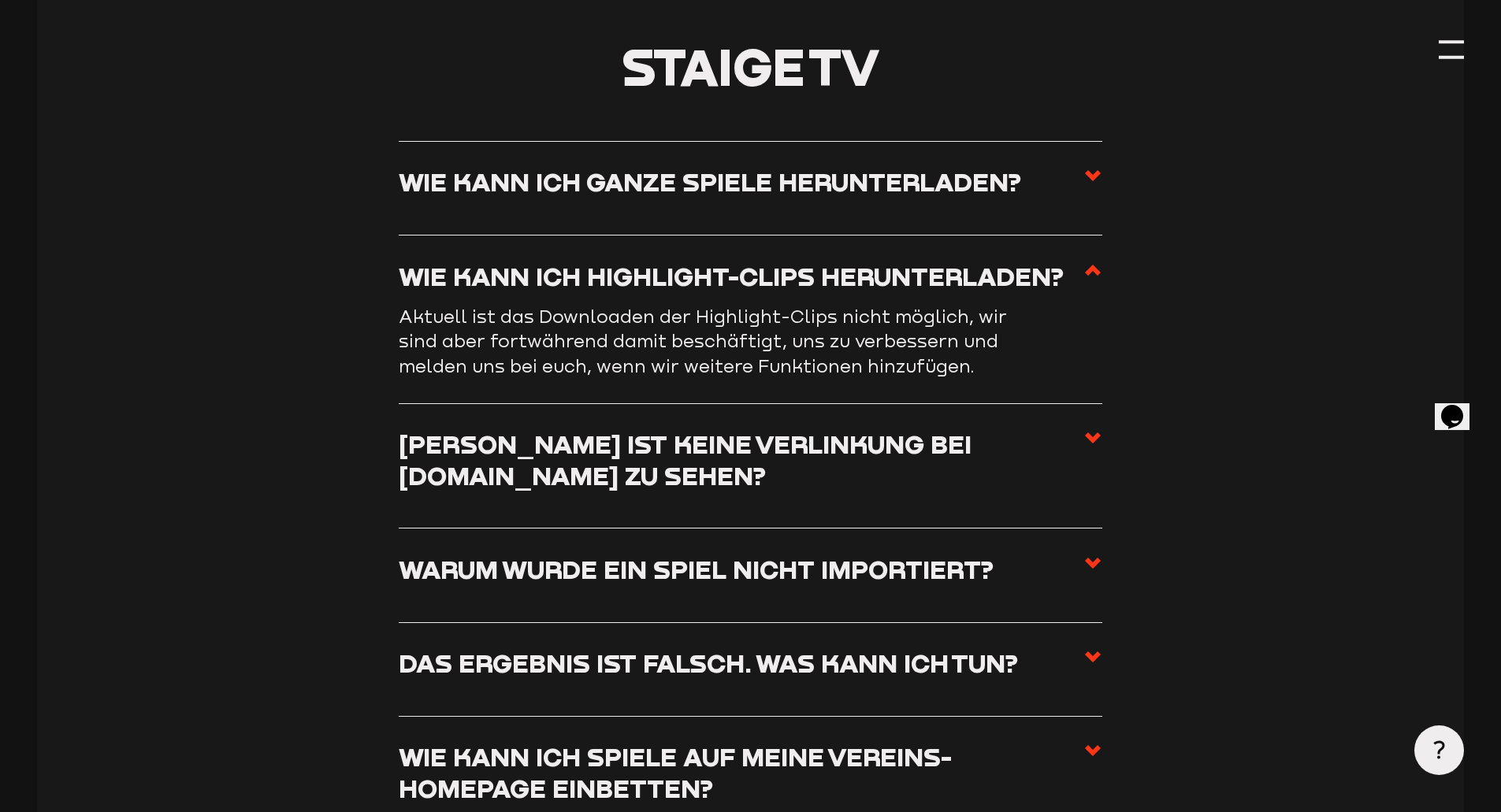
click at [445, 482] on h3 "[PERSON_NAME] ist keine Verlinkung bei [DOMAIN_NAME] zu sehen?" at bounding box center [741, 459] width 685 height 62
click at [0, 0] on input "[PERSON_NAME] ist keine Verlinkung bei [DOMAIN_NAME] zu sehen?" at bounding box center [0, 0] width 0 height 0
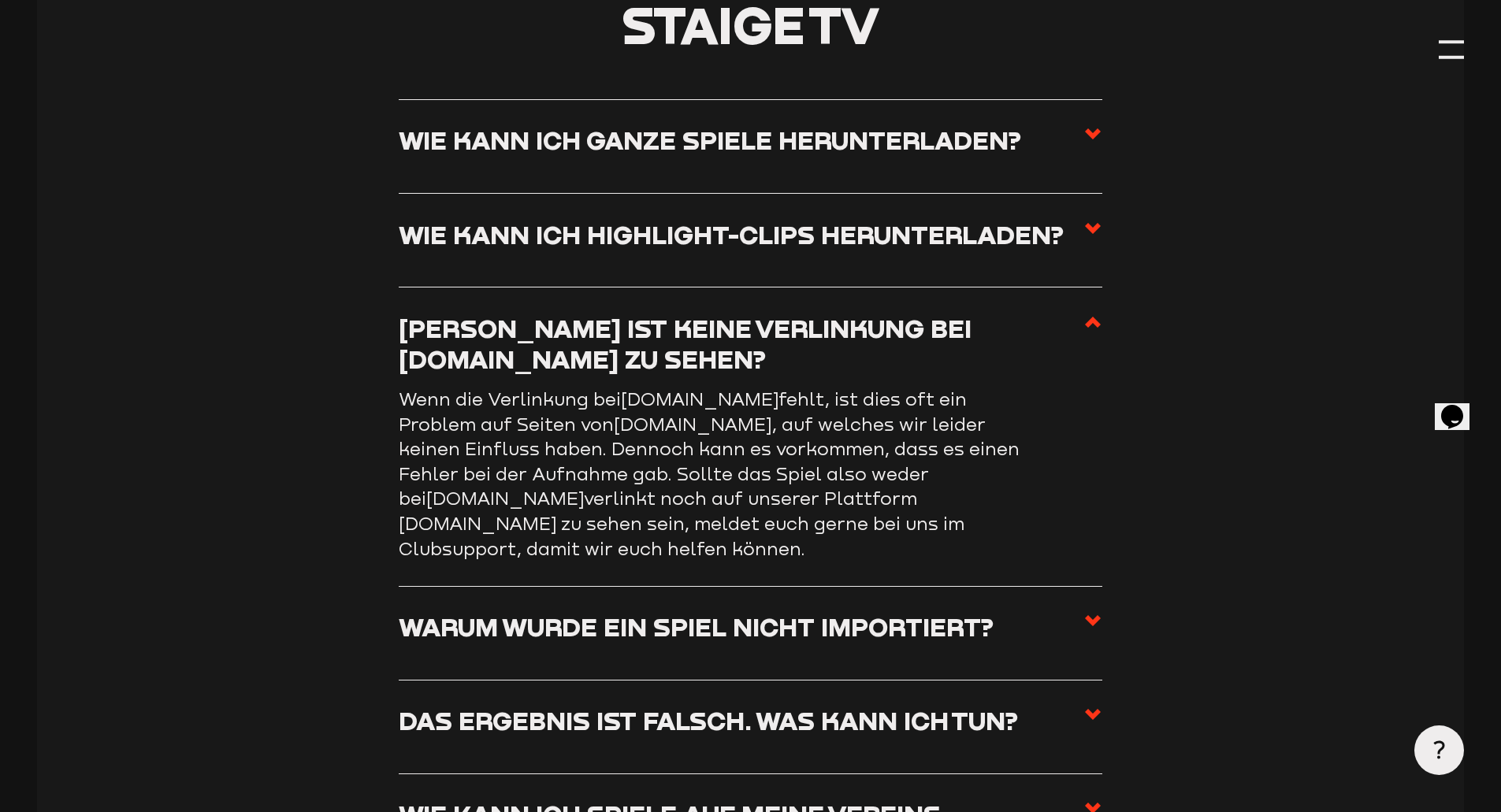
scroll to position [6941, 0]
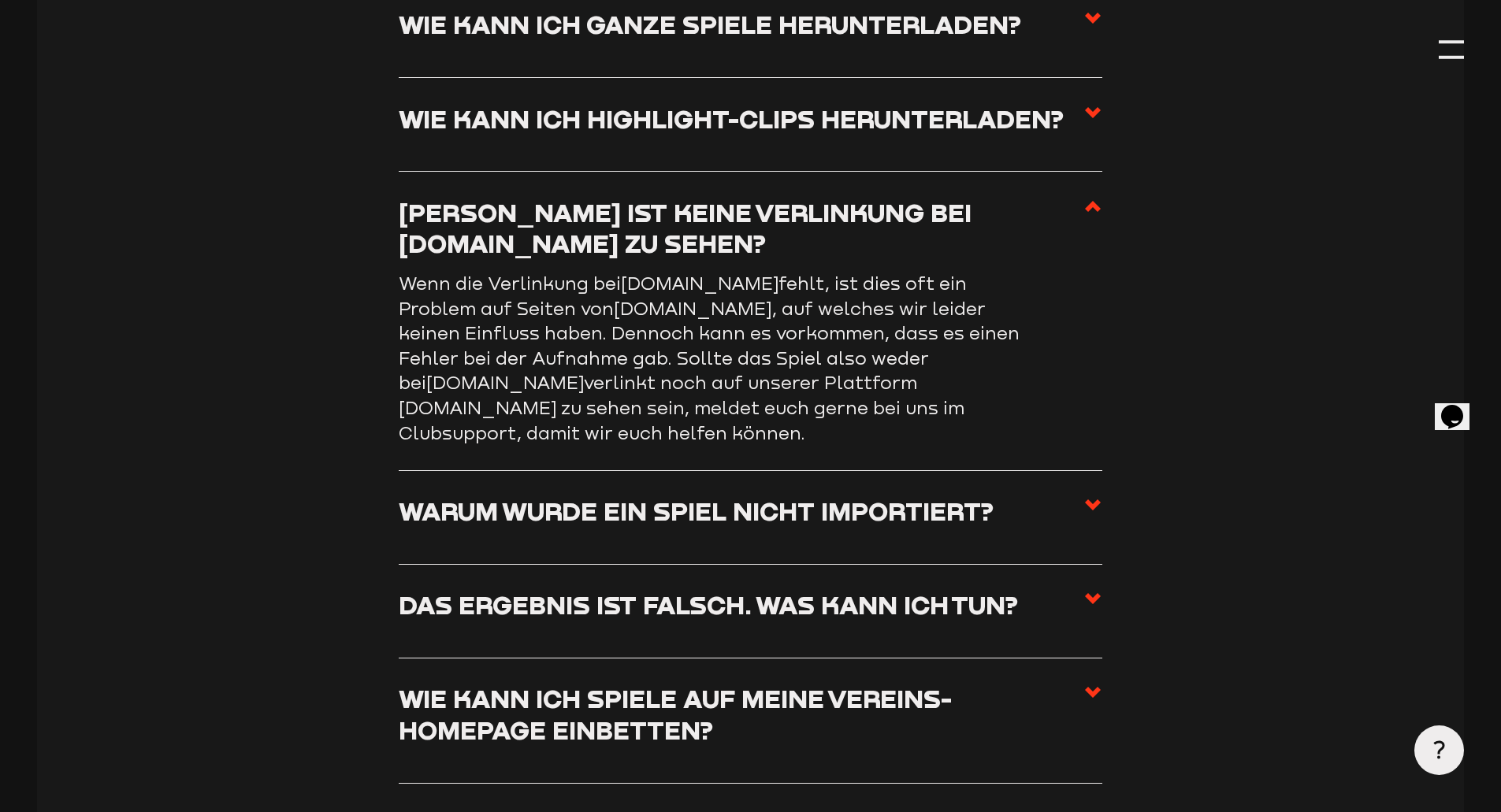
click at [461, 511] on h3 "Warum wurde ein Spiel nicht importiert?" at bounding box center [696, 511] width 594 height 31
click at [0, 0] on input "Warum wurde ein Spiel nicht importiert?" at bounding box center [0, 0] width 0 height 0
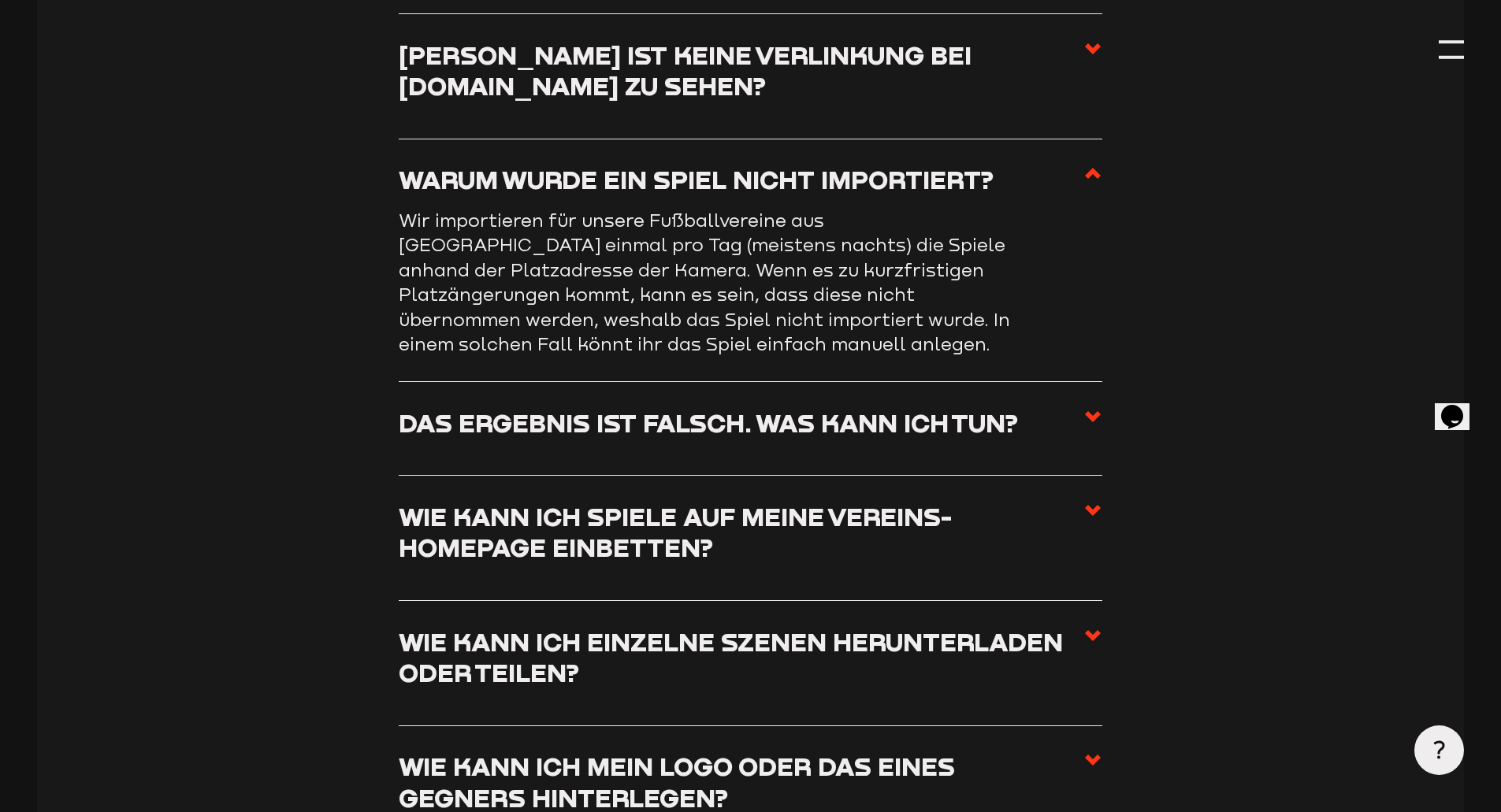
scroll to position [7177, 0]
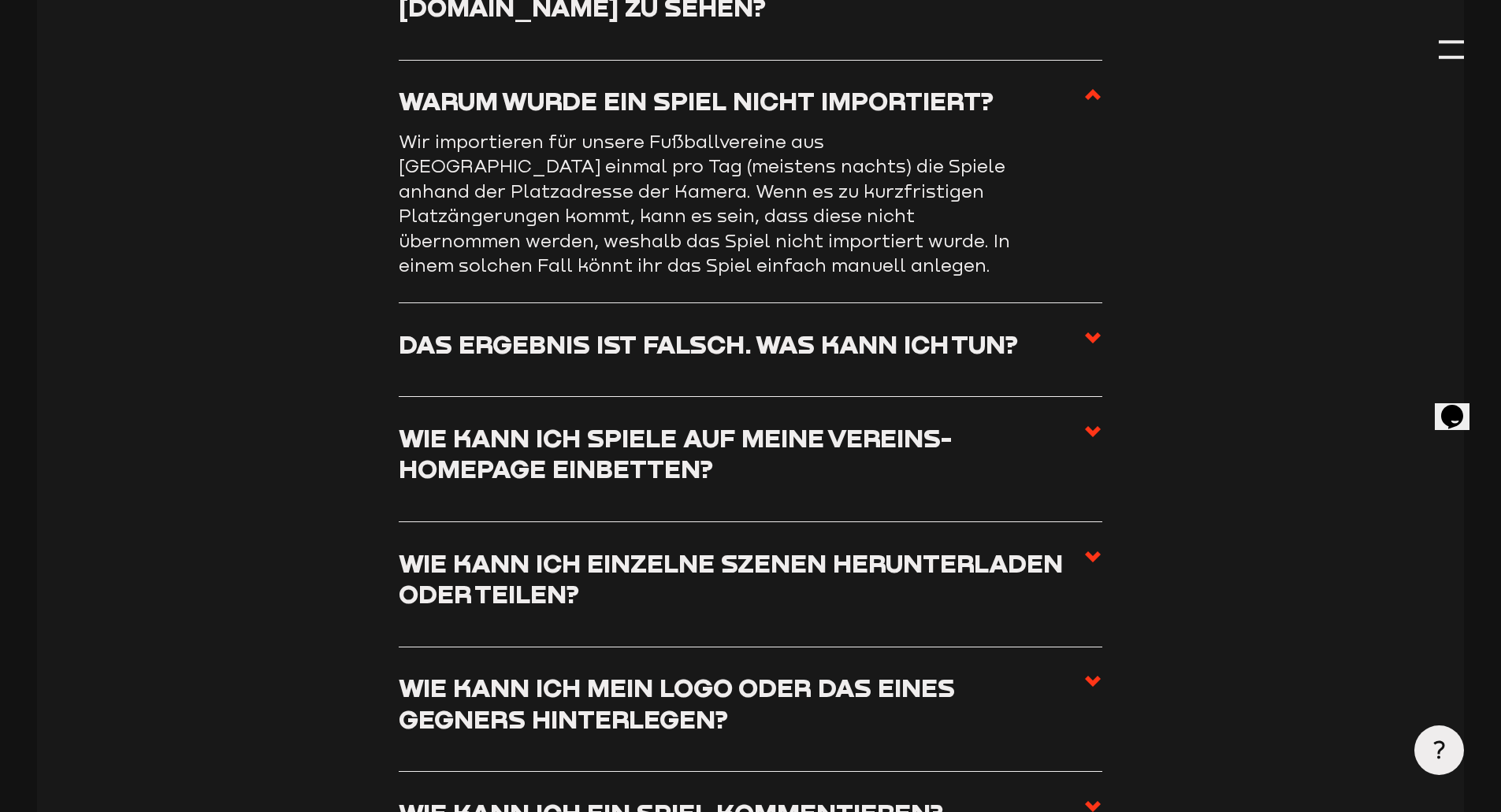
click at [441, 372] on label "Das Ergebnis ist falsch. Was kann ich tun?" at bounding box center [750, 349] width 703 height 43
click at [0, 0] on input "Das Ergebnis ist falsch. Was kann ich tun?" at bounding box center [0, 0] width 0 height 0
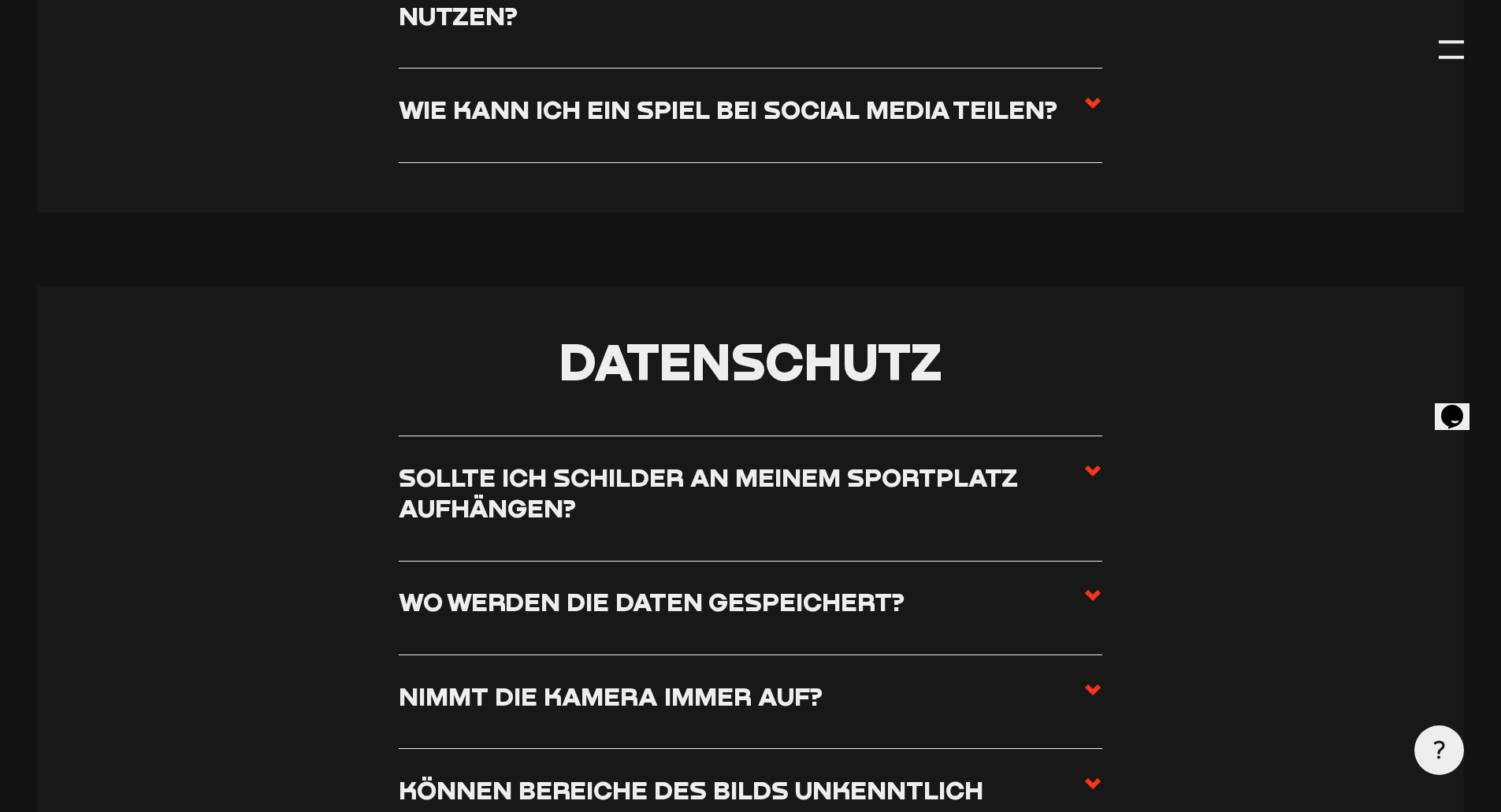
scroll to position [0, 0]
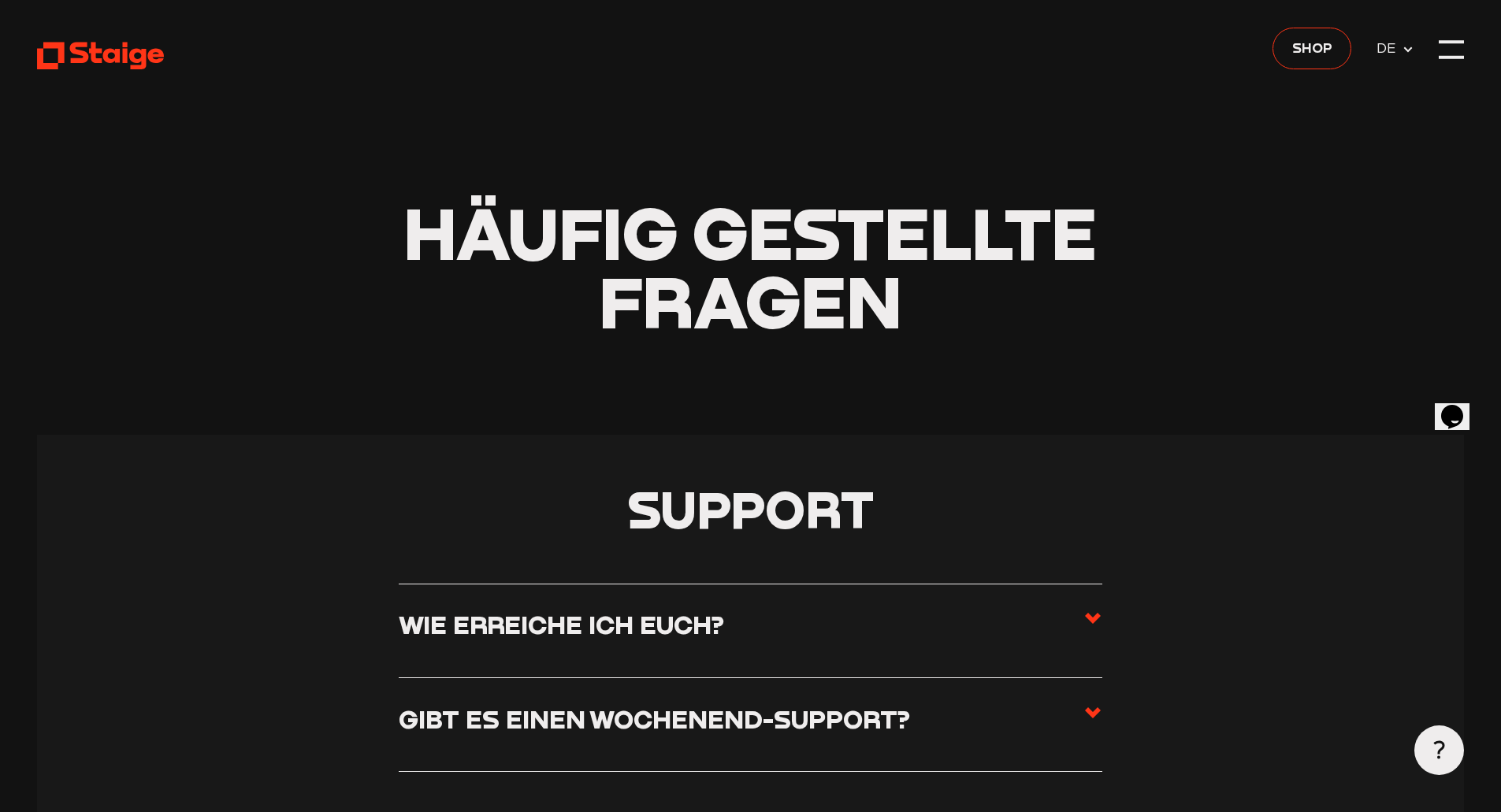
click at [67, 47] on icon at bounding box center [100, 55] width 127 height 31
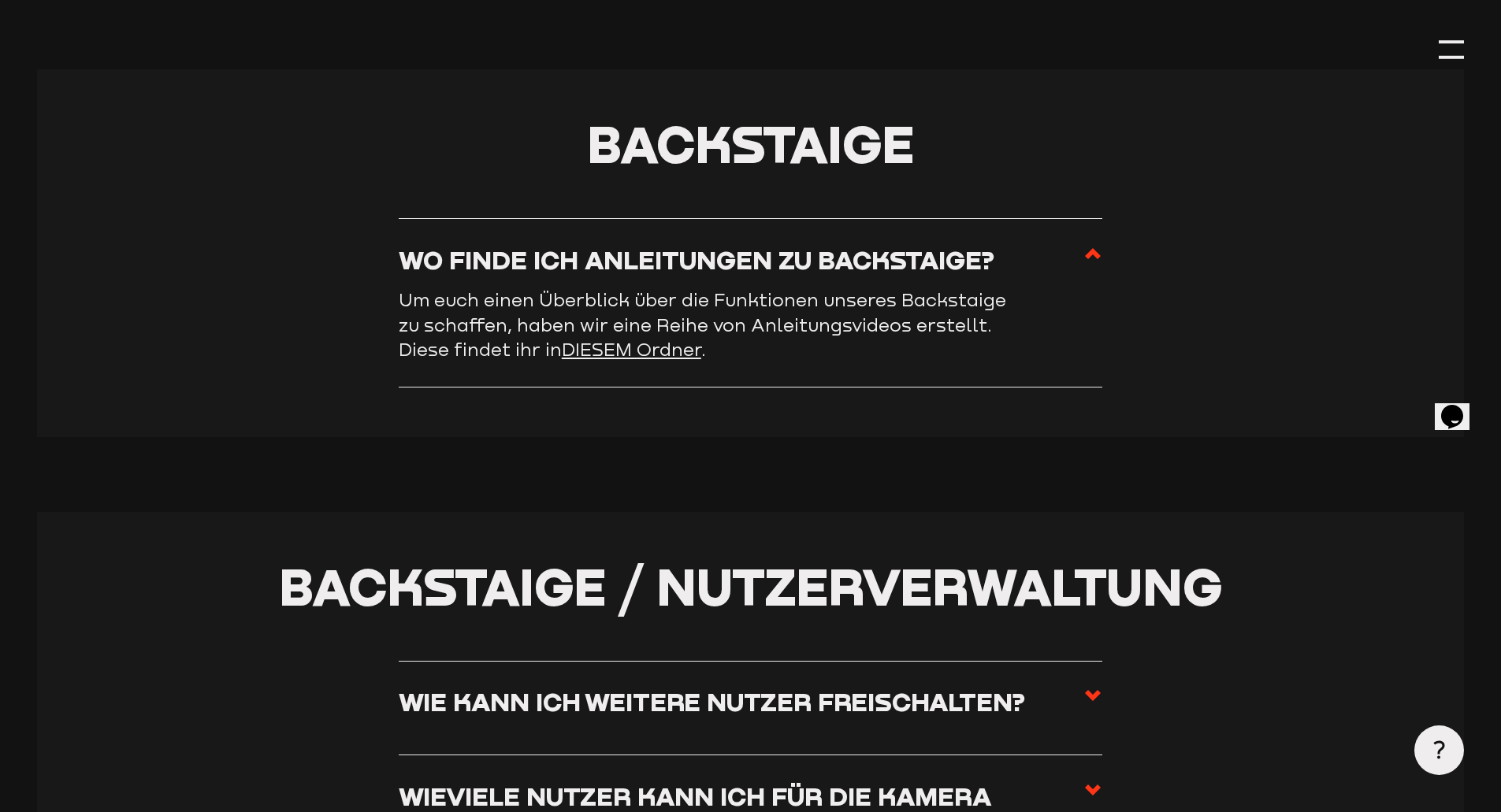
scroll to position [3098, 0]
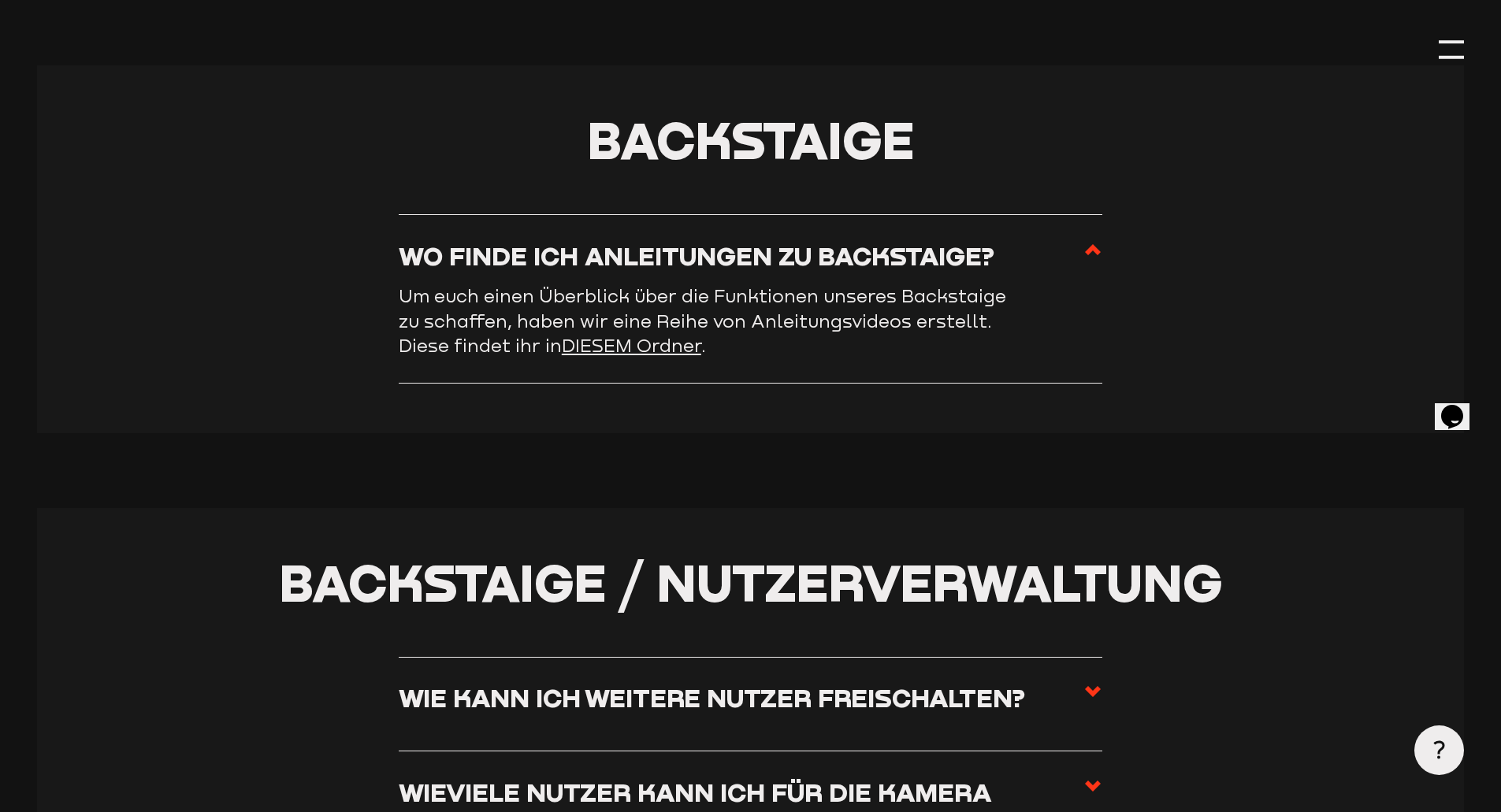
click at [628, 356] on link "DIESEM Ordner" at bounding box center [632, 345] width 139 height 21
